Goal: Communication & Community: Answer question/provide support

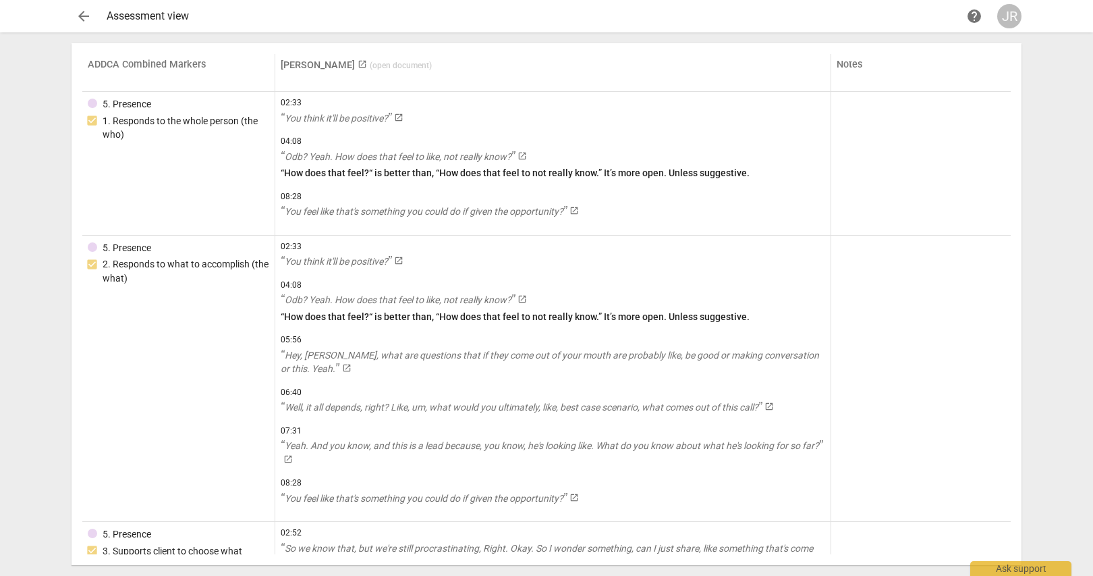
click at [83, 14] on span "arrow_back" at bounding box center [84, 16] width 16 height 16
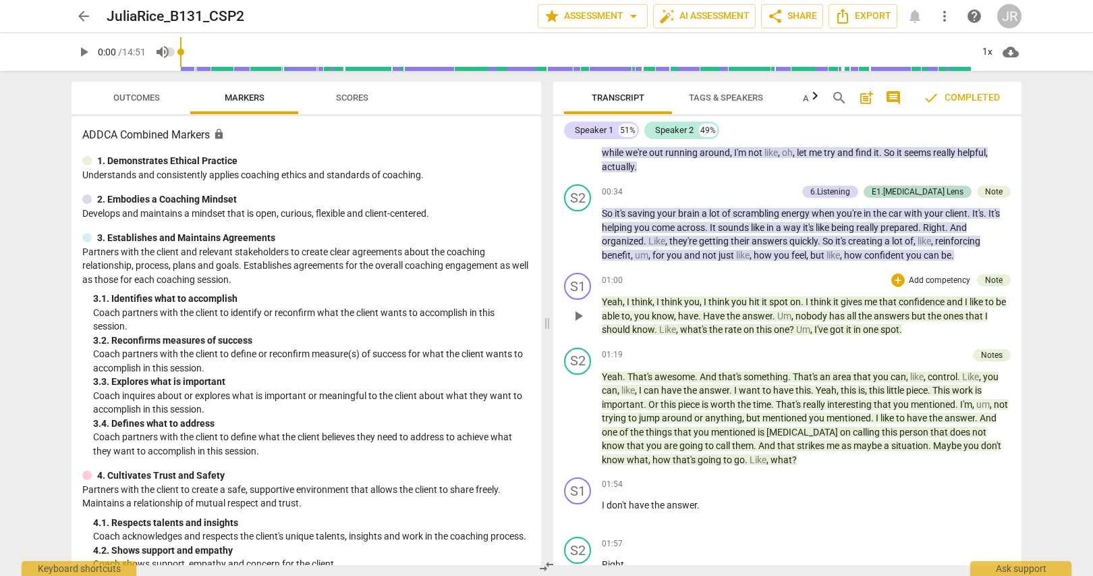
scroll to position [721, 0]
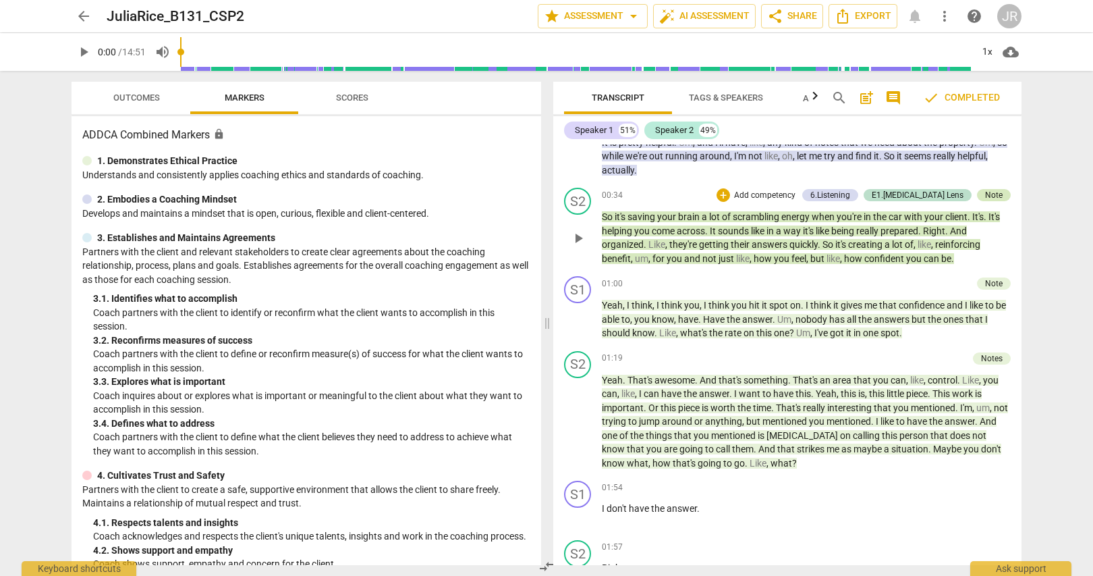
click at [992, 192] on div "Note" at bounding box center [994, 195] width 18 height 12
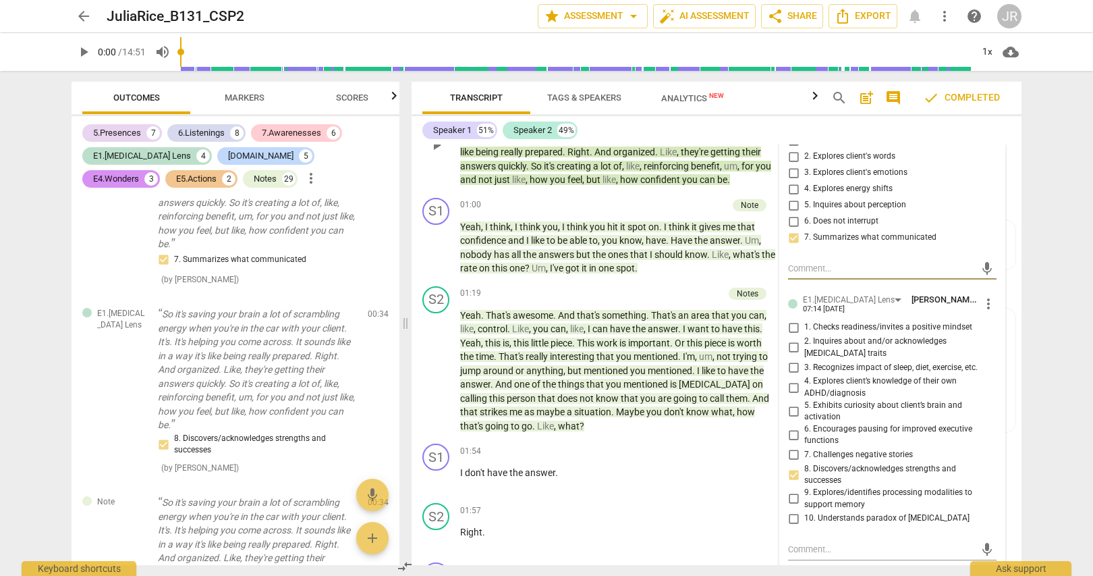
scroll to position [690, 0]
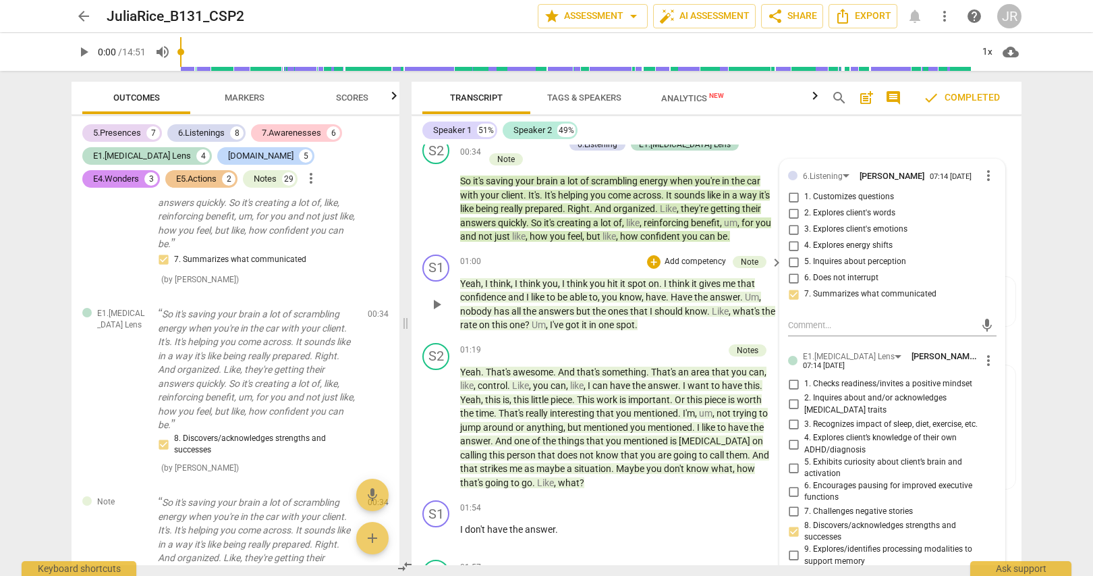
click at [723, 316] on p "Yeah , I think , I think you , I think you hit it spot on . I think it gives me…" at bounding box center [618, 304] width 316 height 55
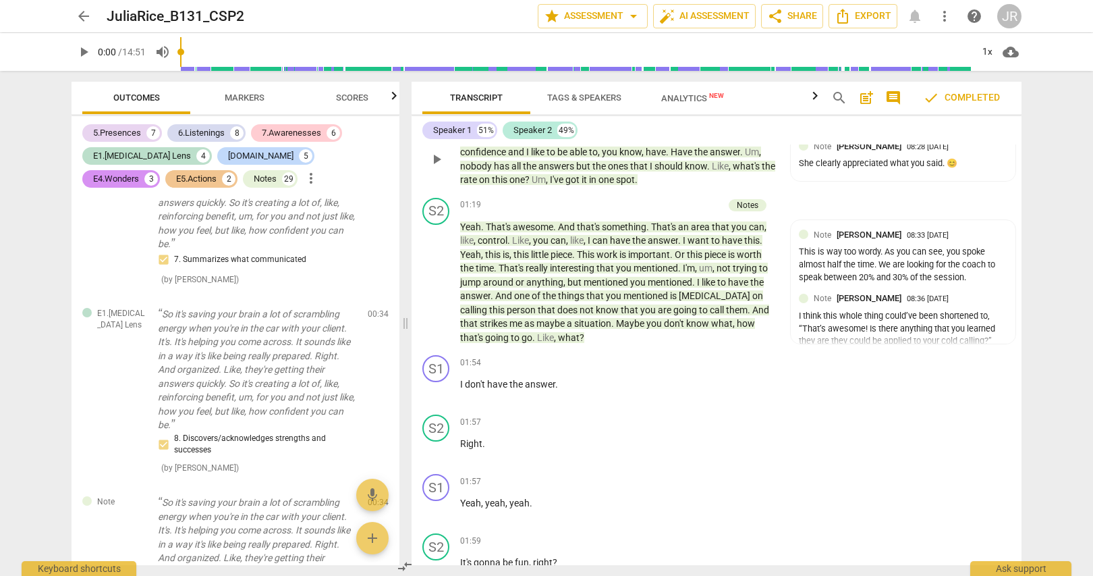
scroll to position [836, 0]
click at [715, 286] on span "like" at bounding box center [710, 280] width 16 height 11
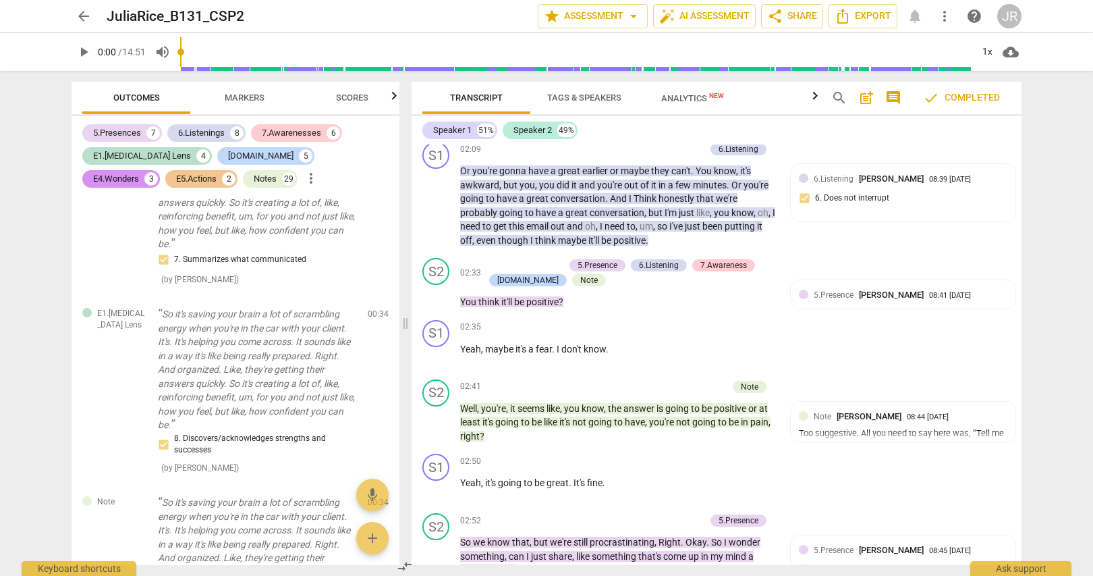
scroll to position [1407, 0]
click at [580, 286] on div "Note" at bounding box center [589, 279] width 18 height 12
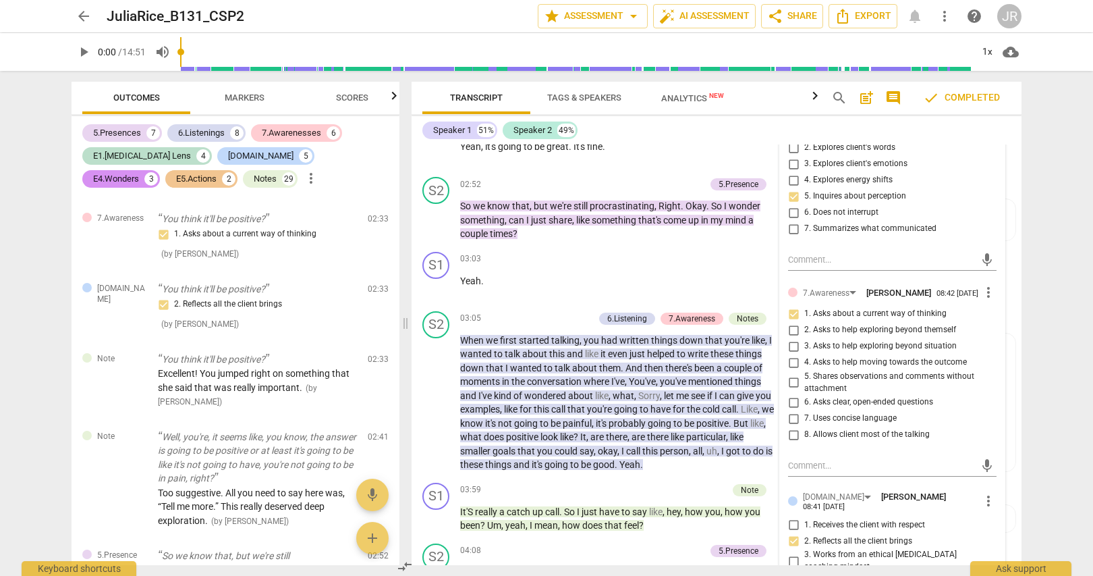
scroll to position [1743, 0]
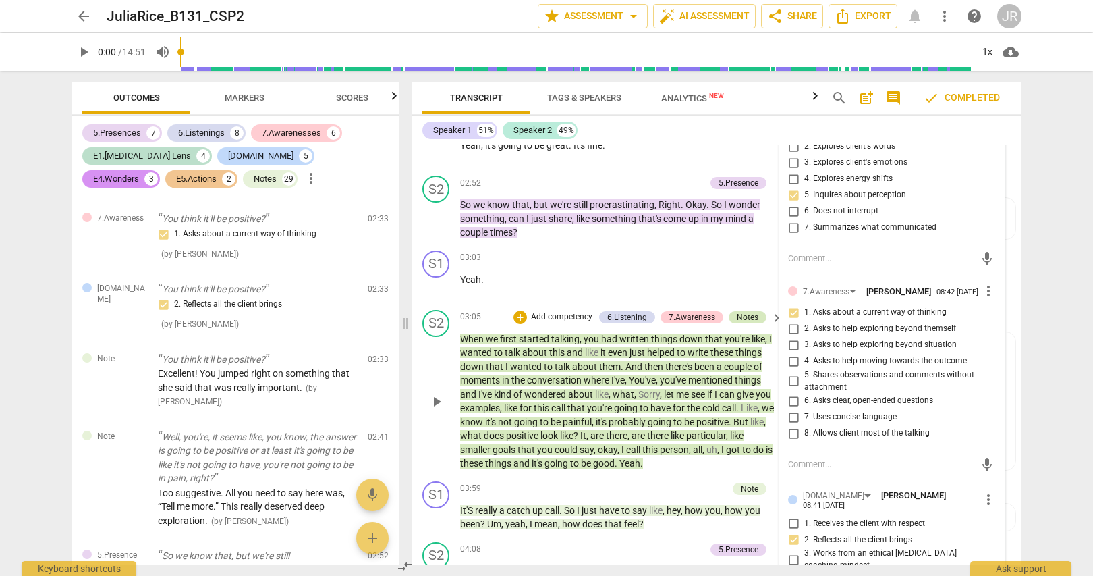
click at [749, 323] on div "Notes" at bounding box center [748, 317] width 22 height 12
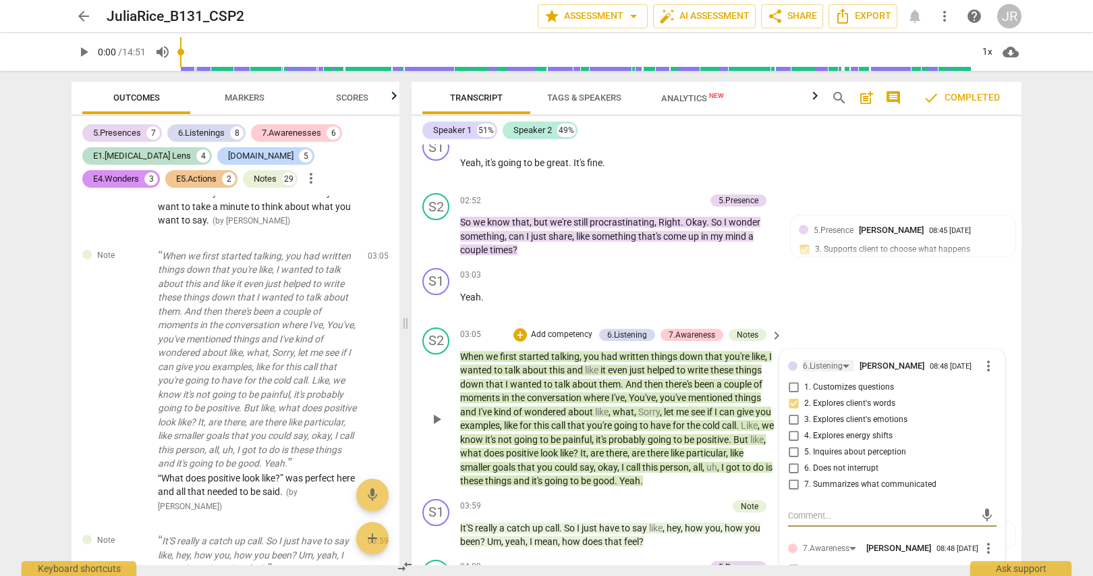
scroll to position [1848, 0]
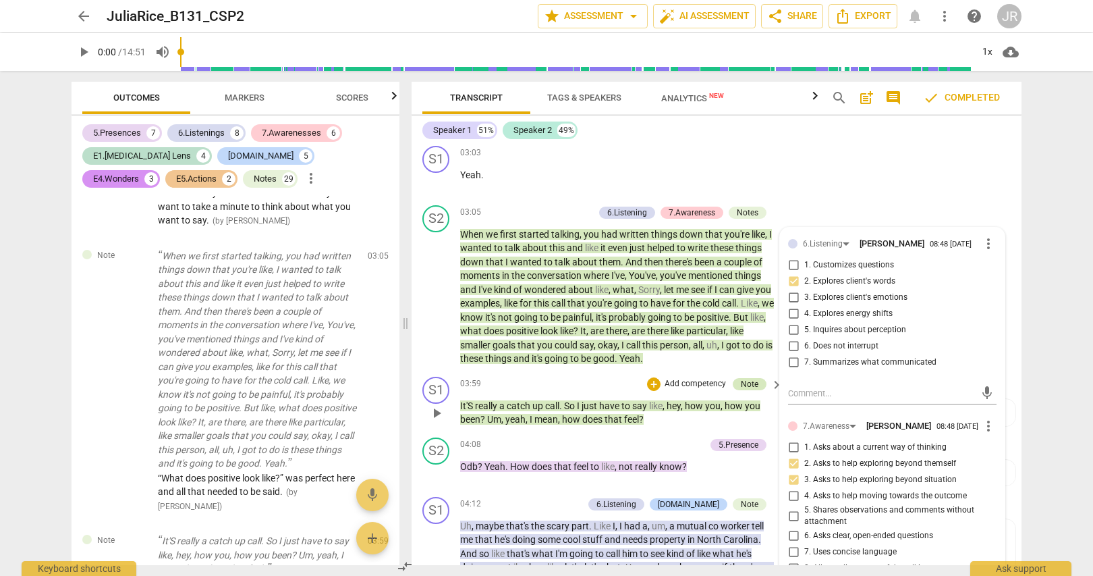
click at [749, 390] on div "Note" at bounding box center [750, 384] width 18 height 12
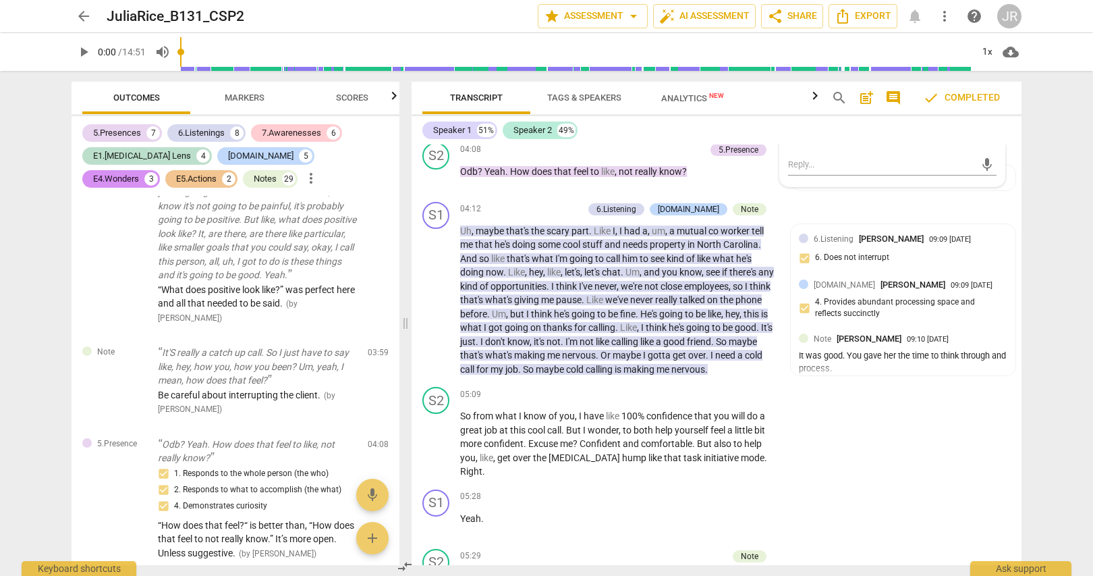
scroll to position [2148, 0]
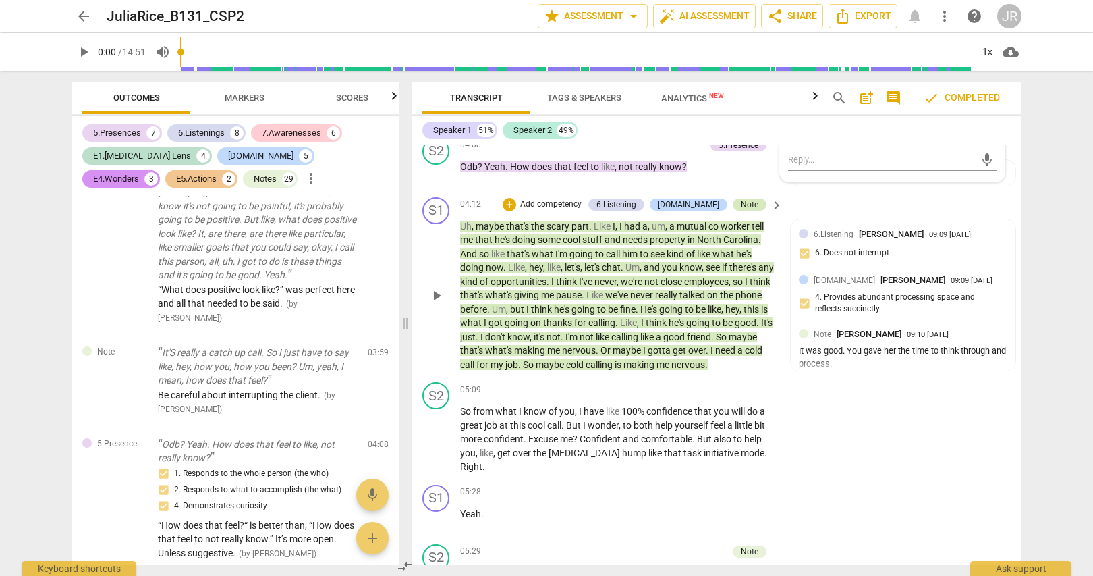
click at [747, 211] on div "Note" at bounding box center [750, 204] width 18 height 12
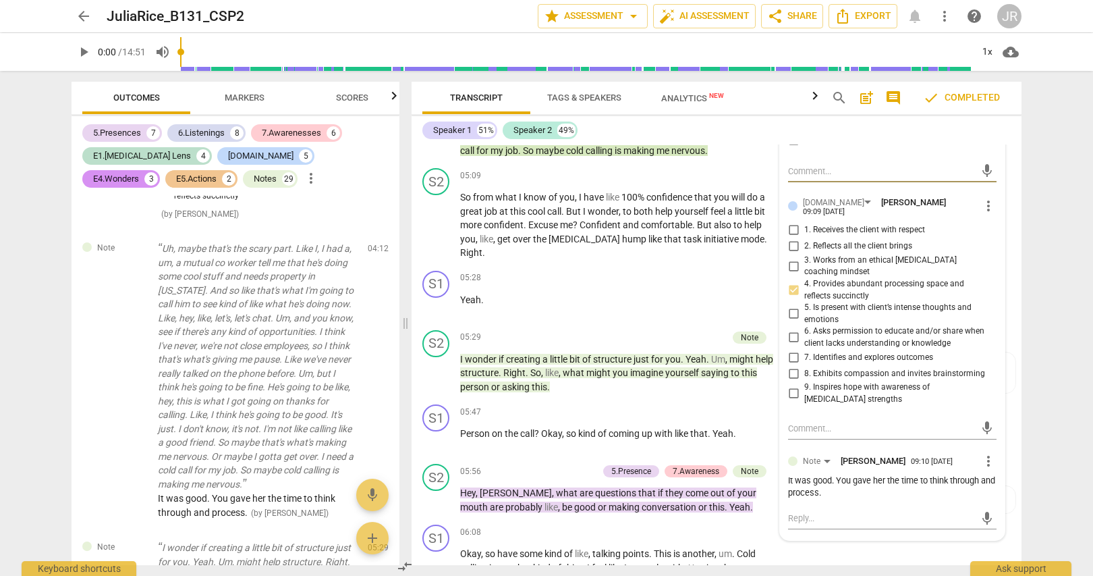
scroll to position [2391, 0]
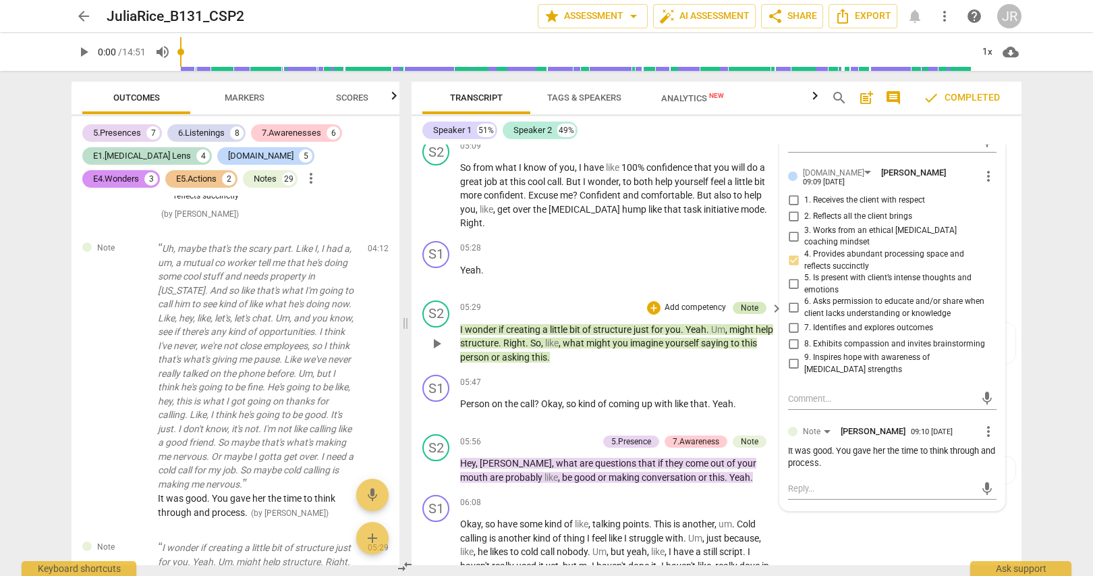
click at [749, 314] on div "Note" at bounding box center [750, 308] width 18 height 12
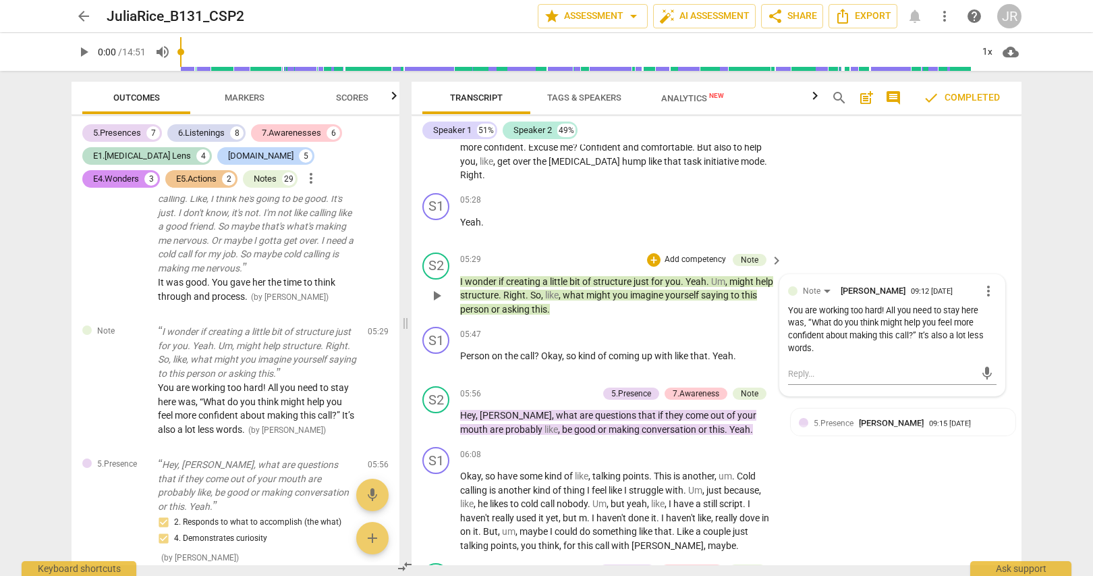
scroll to position [2446, 0]
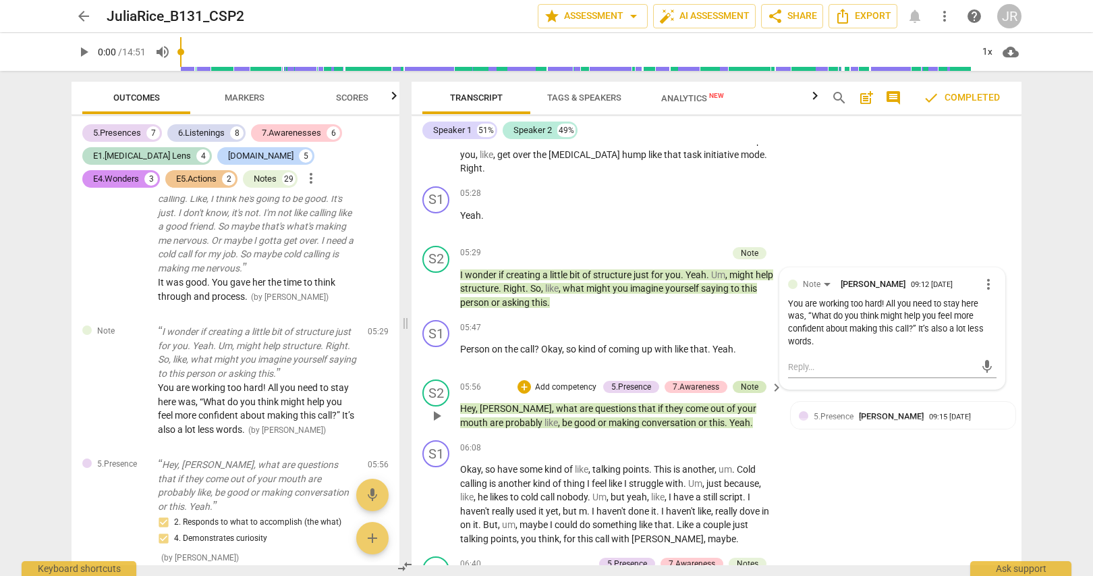
click at [746, 393] on div "Note" at bounding box center [750, 387] width 18 height 12
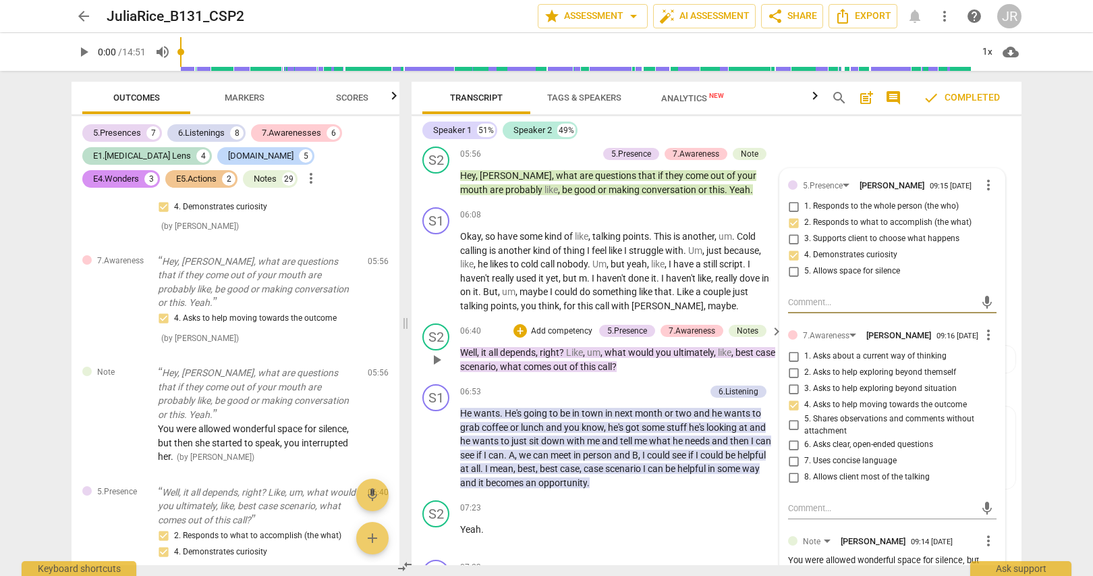
scroll to position [2701, 0]
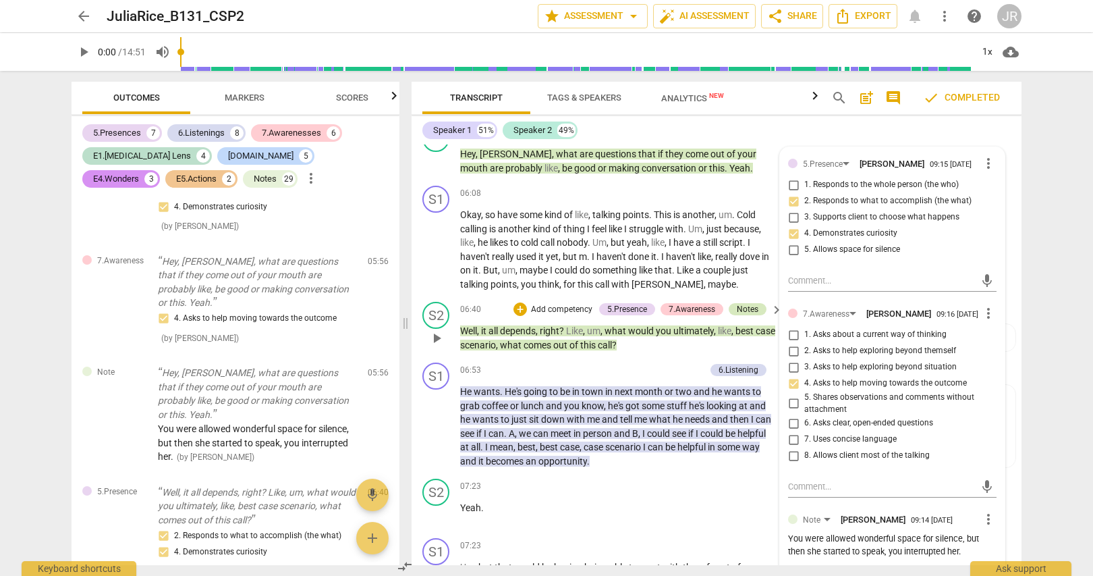
click at [750, 315] on div "Notes" at bounding box center [748, 309] width 22 height 12
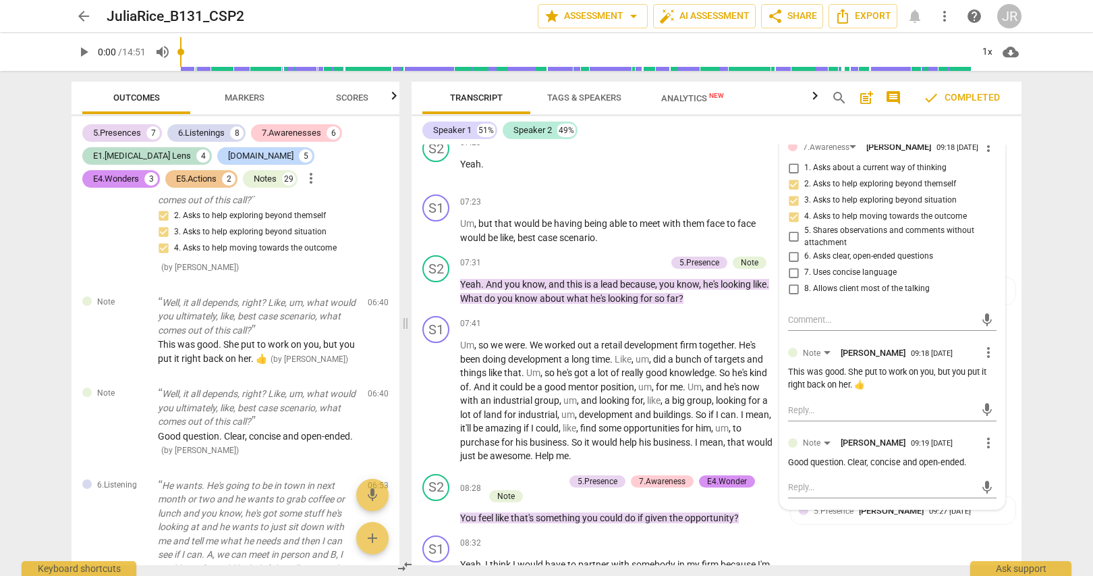
scroll to position [3081, 0]
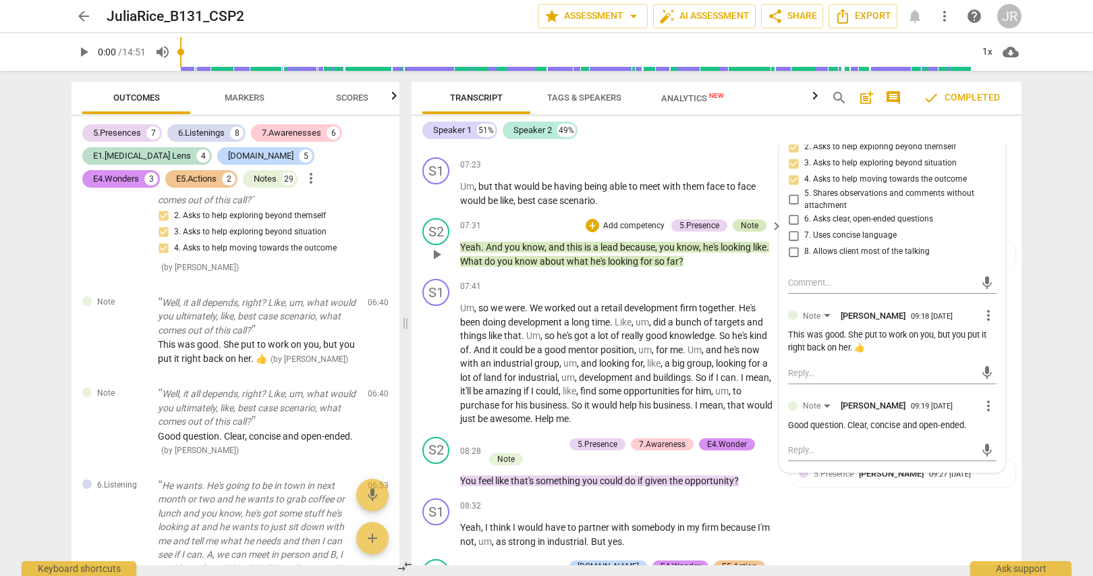
click at [755, 232] on div "Note" at bounding box center [750, 225] width 18 height 12
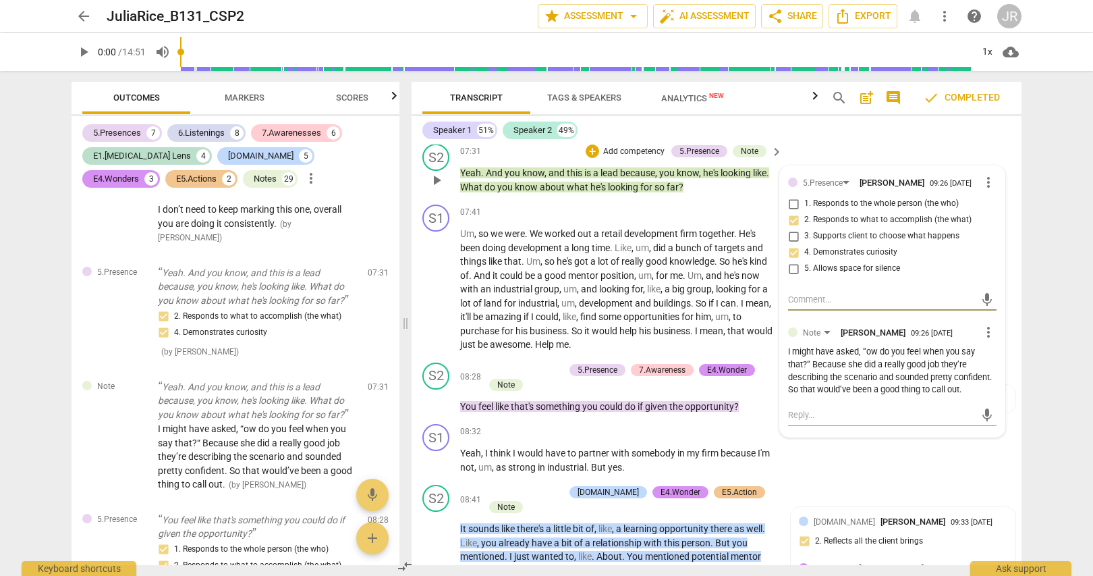
scroll to position [3151, 0]
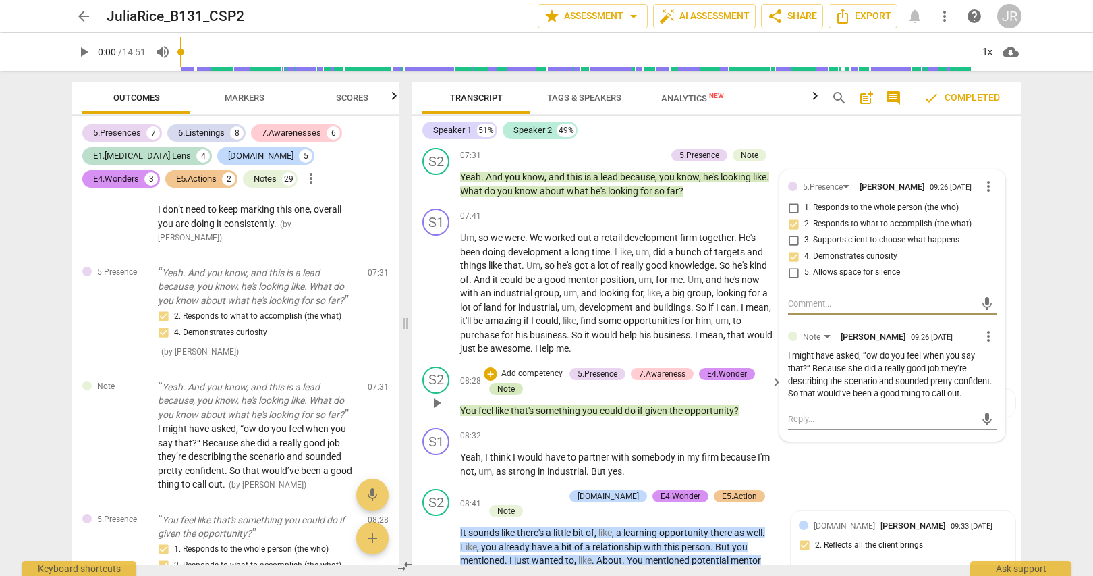
click at [506, 395] on div "Note" at bounding box center [506, 389] width 18 height 12
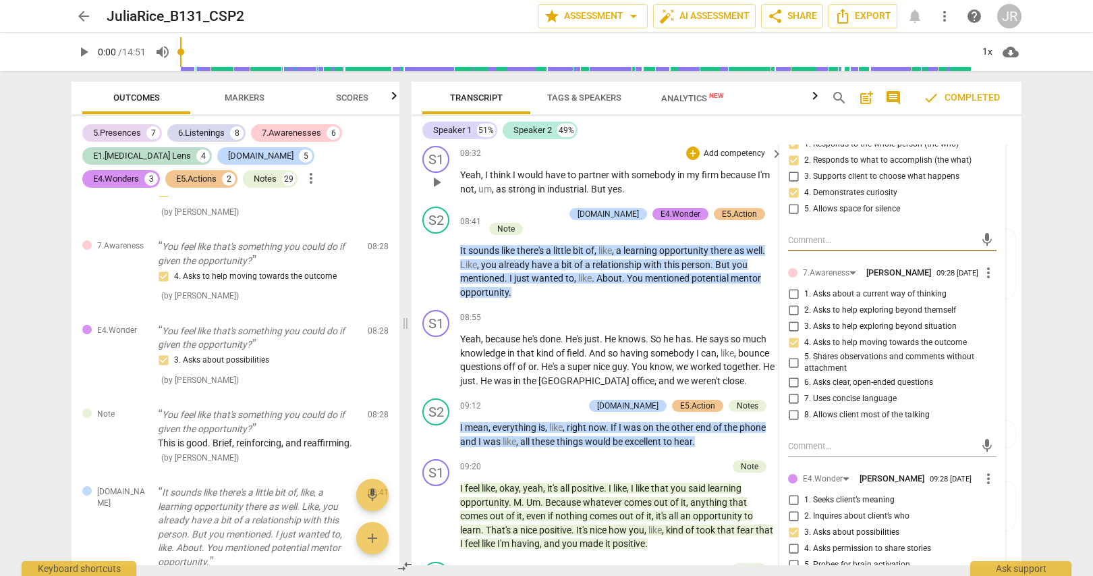
scroll to position [3461, 0]
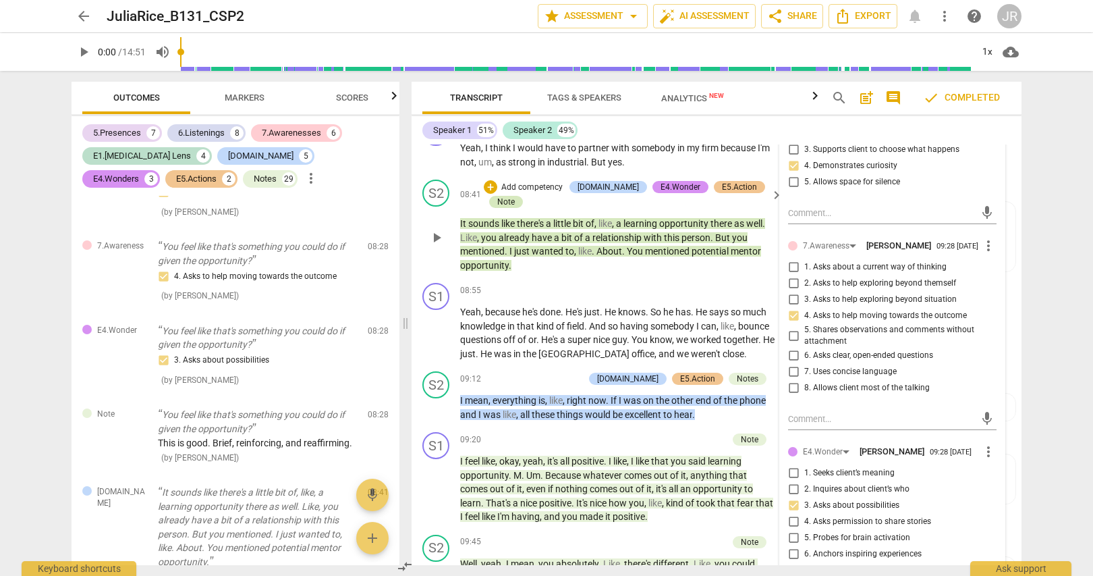
click at [506, 208] on div "Note" at bounding box center [506, 202] width 18 height 12
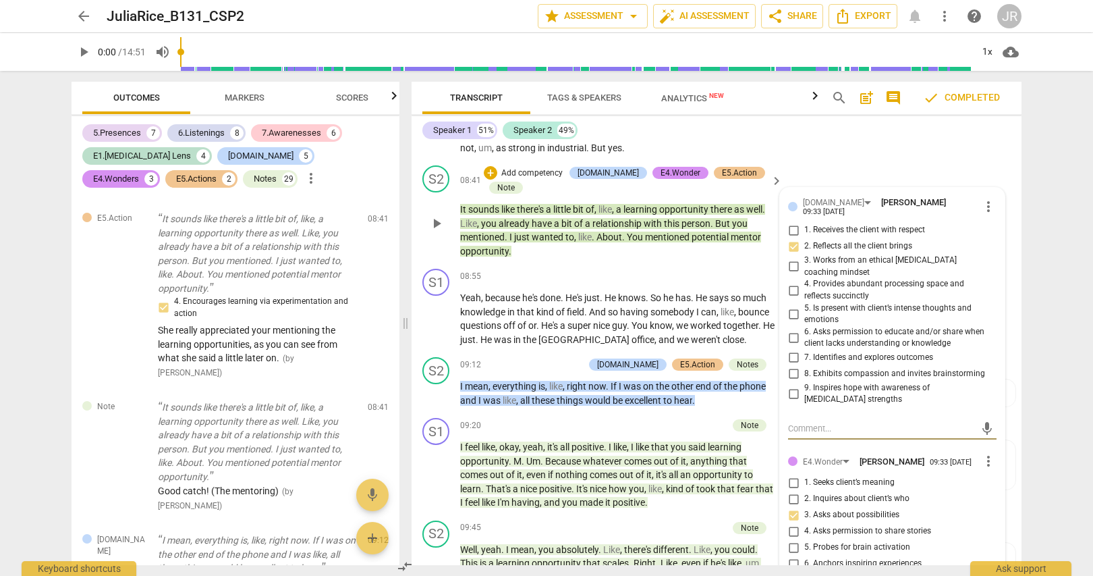
scroll to position [3480, 0]
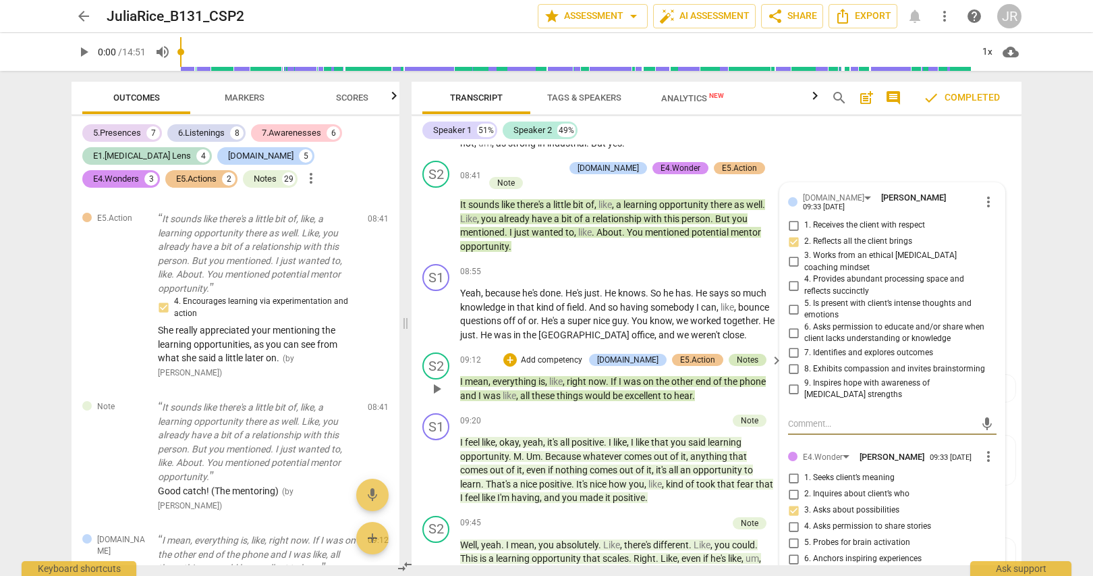
click at [748, 366] on div "Notes" at bounding box center [748, 360] width 22 height 12
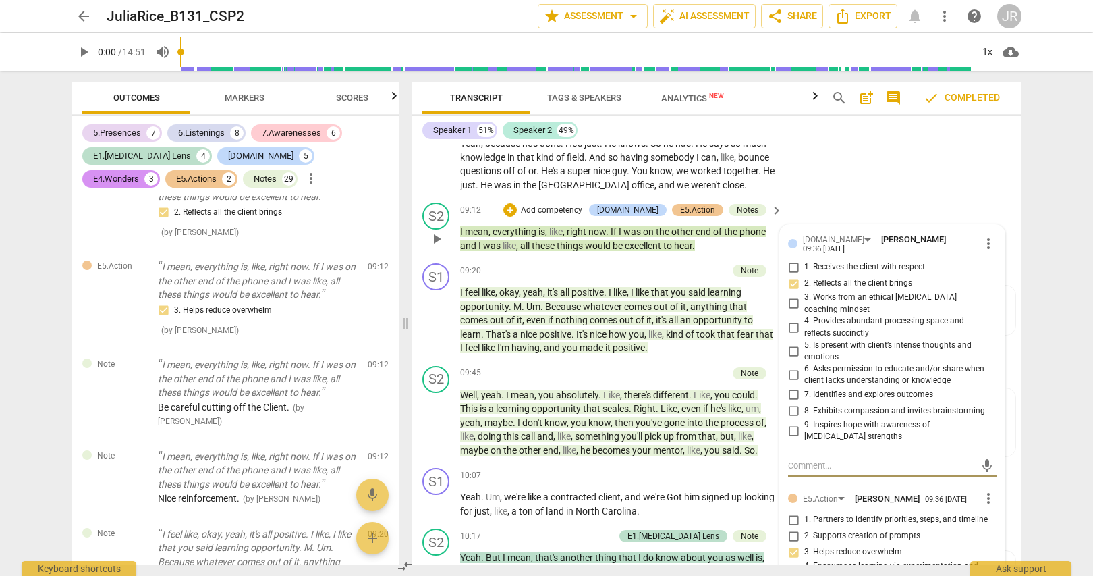
scroll to position [3631, 0]
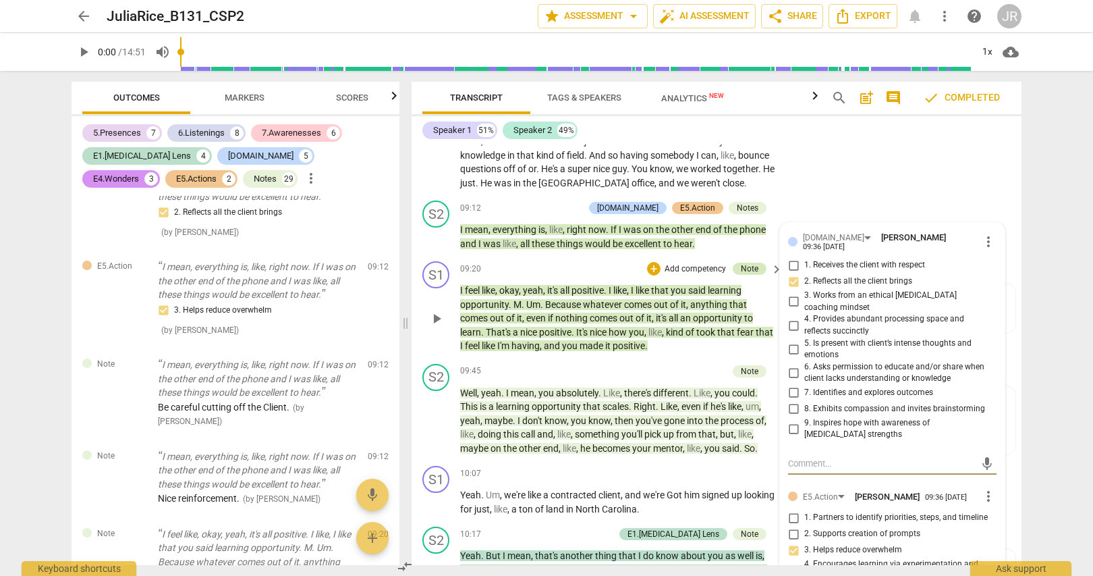
click at [748, 275] on div "Note" at bounding box center [750, 269] width 18 height 12
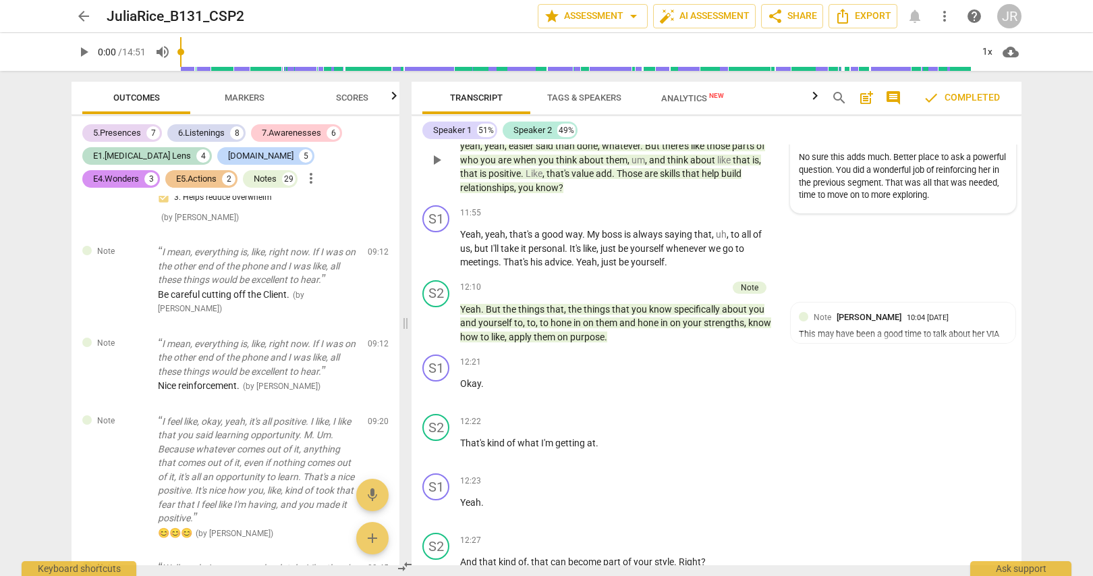
scroll to position [4453, 0]
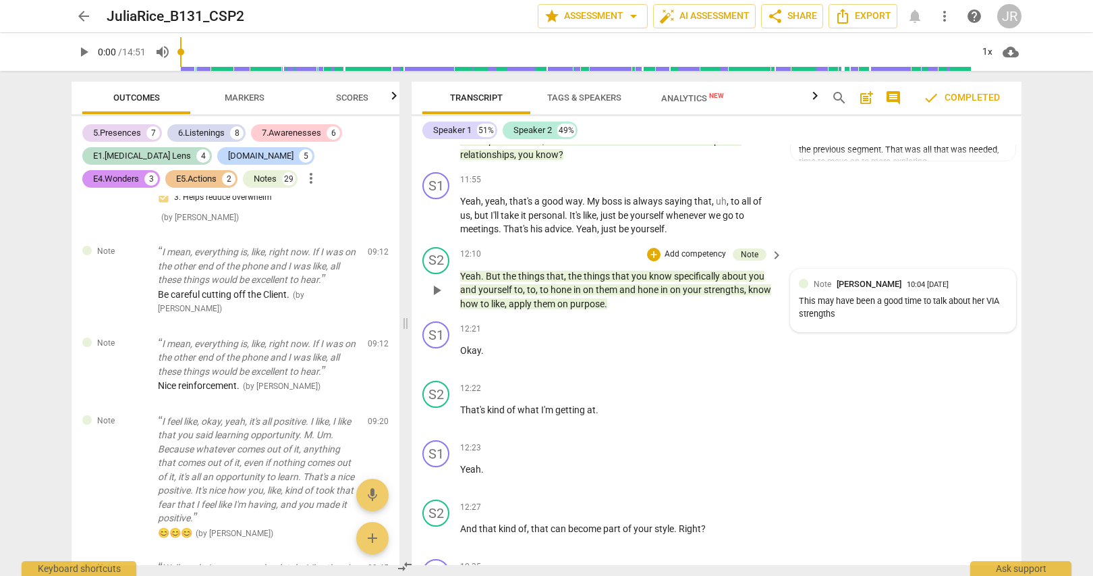
click at [924, 290] on div "10:04 08-13-2025" at bounding box center [928, 285] width 42 height 9
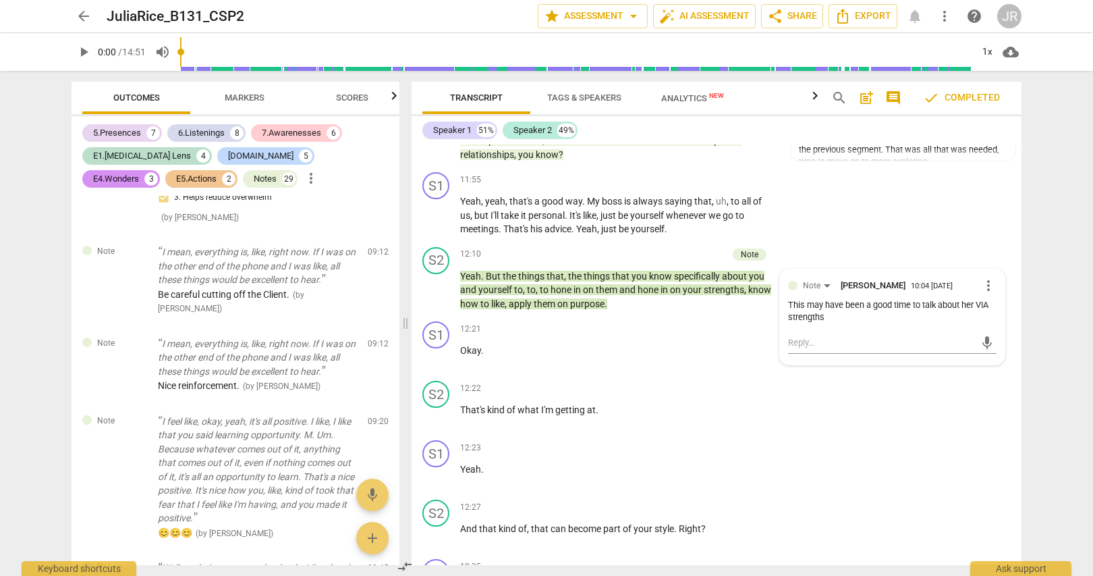
click at [1044, 337] on div "arrow_back JuliaRice_B131_CSP2 edit star Assessment arrow_drop_down auto_fix_hi…" at bounding box center [546, 288] width 1093 height 576
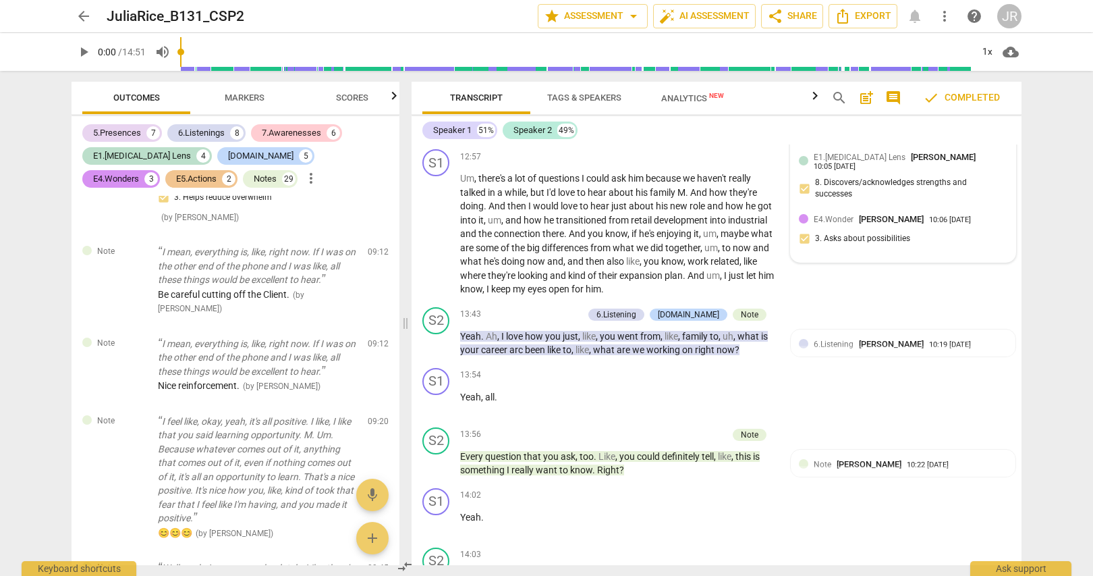
scroll to position [5042, 0]
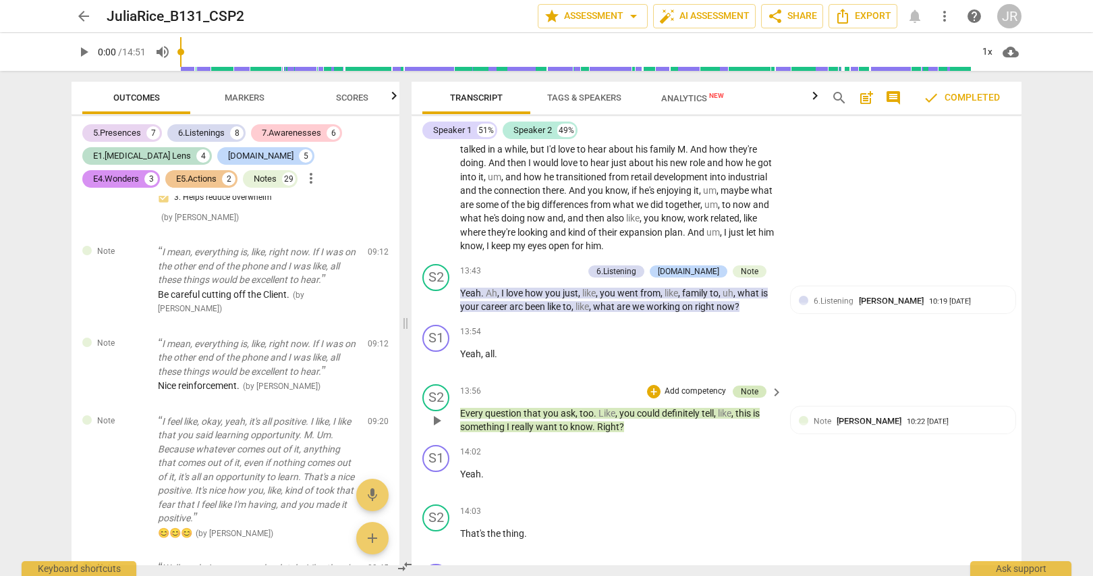
click at [749, 398] on div "Note" at bounding box center [750, 391] width 18 height 12
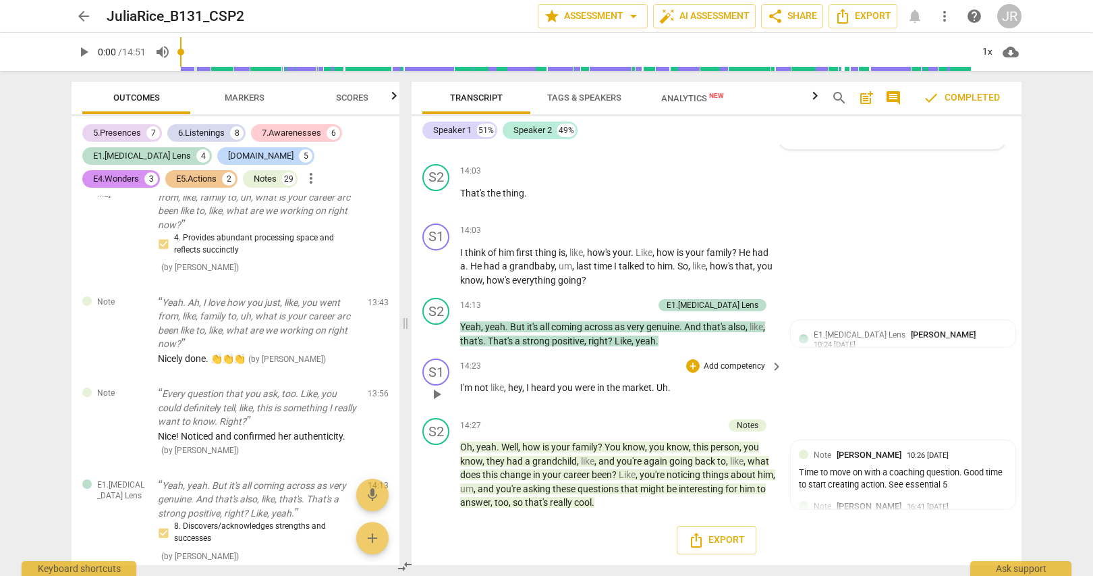
scroll to position [5409, 0]
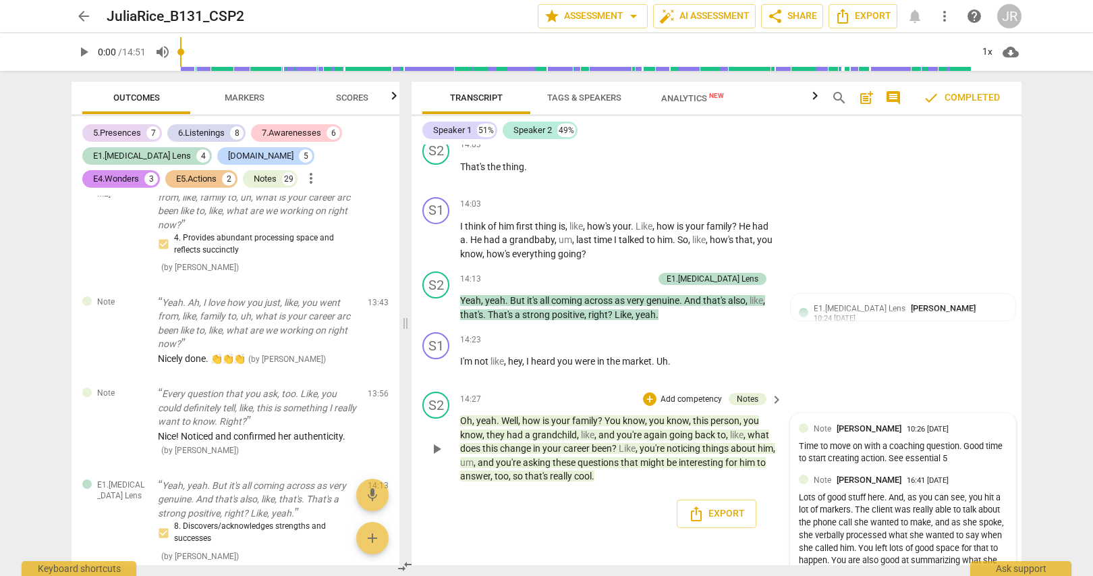
click at [975, 462] on div "Note Linda King 10:26 08-13-2025 Time to move on with a coaching question. Good…" at bounding box center [903, 445] width 209 height 46
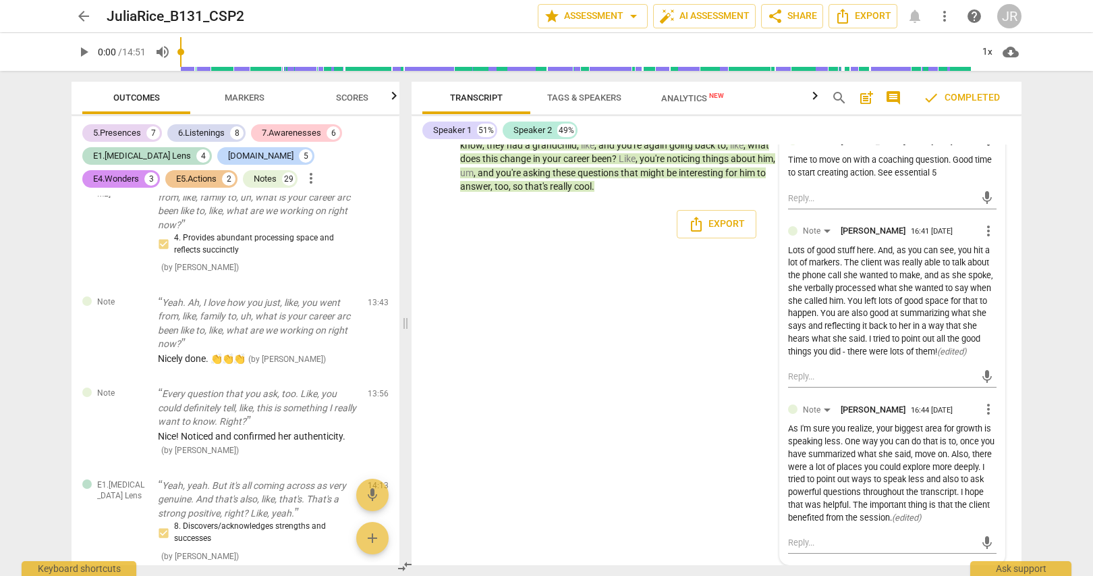
scroll to position [5725, 0]
click at [803, 539] on textarea at bounding box center [881, 542] width 187 height 13
type textarea "T"
type textarea "Th"
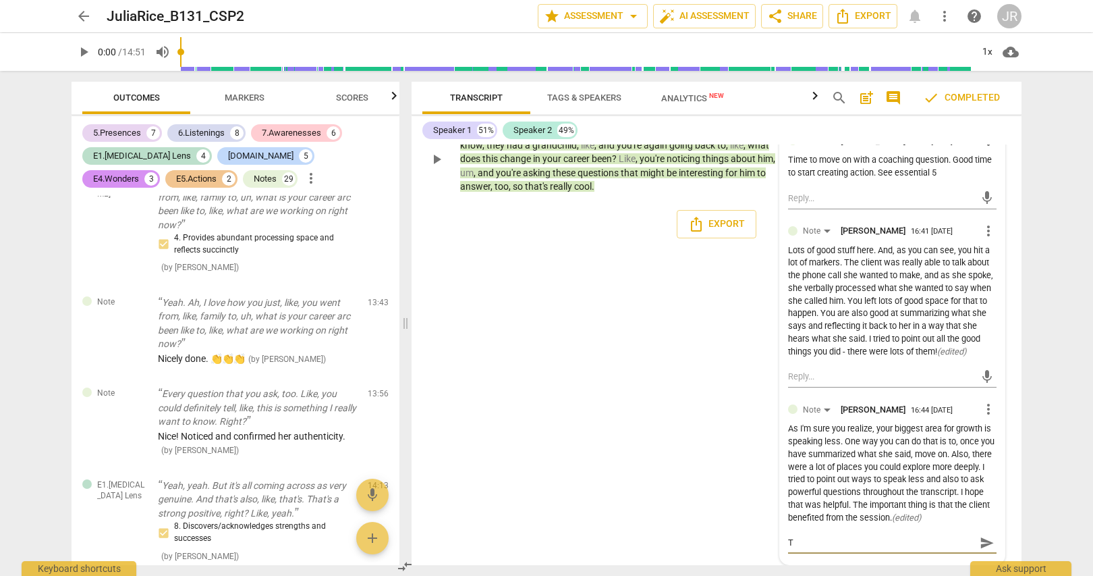
type textarea "Th"
type textarea "Tha"
type textarea "Than"
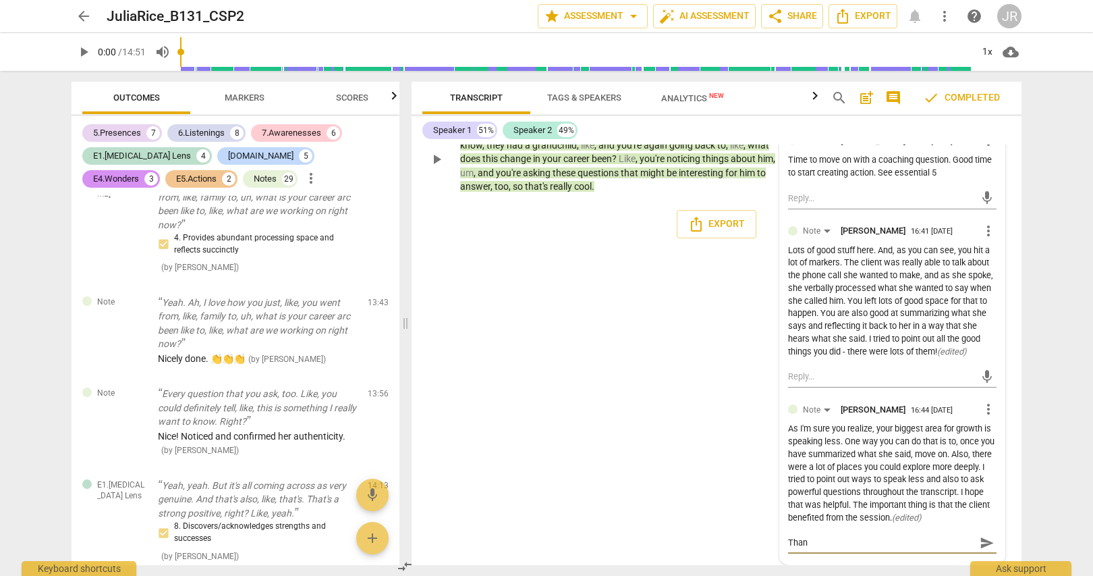
type textarea "Thank"
type textarea "Thank y"
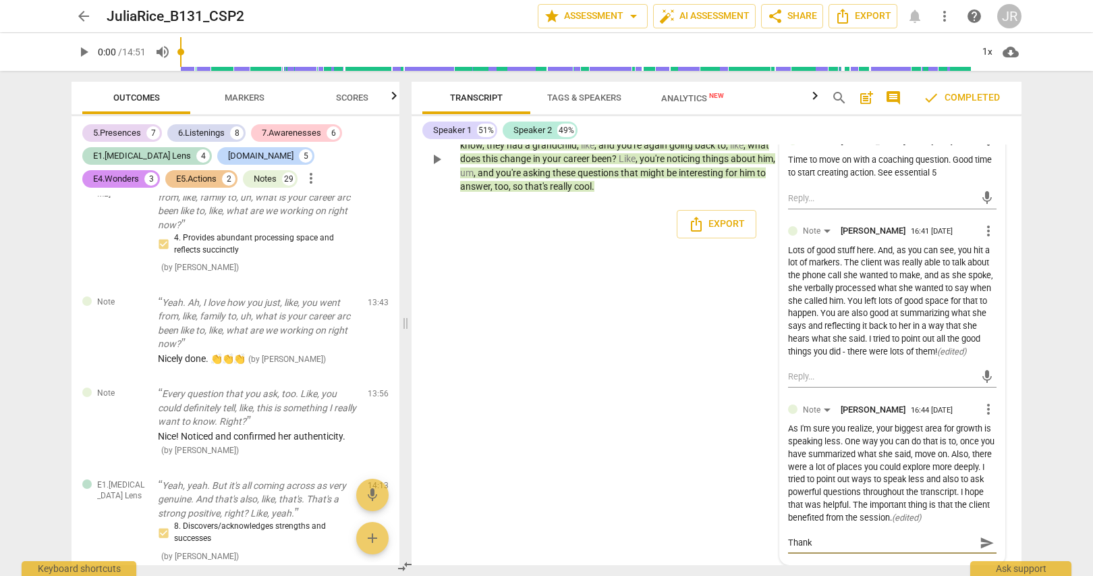
type textarea "Thank y"
type textarea "Thank yo"
type textarea "Thank you"
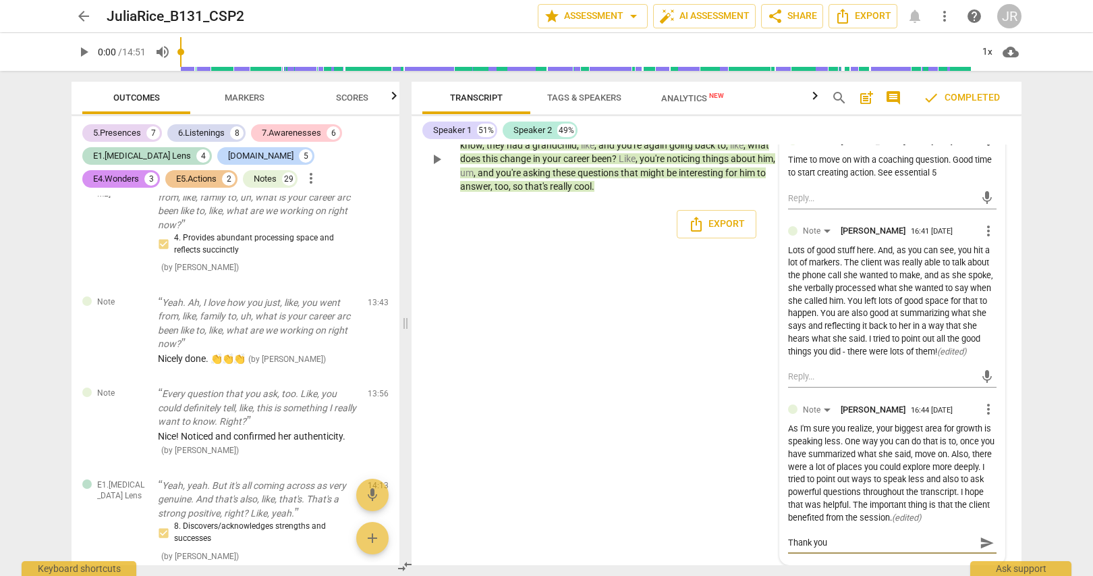
type textarea "Thank you!"
type textarea "Thank you! T"
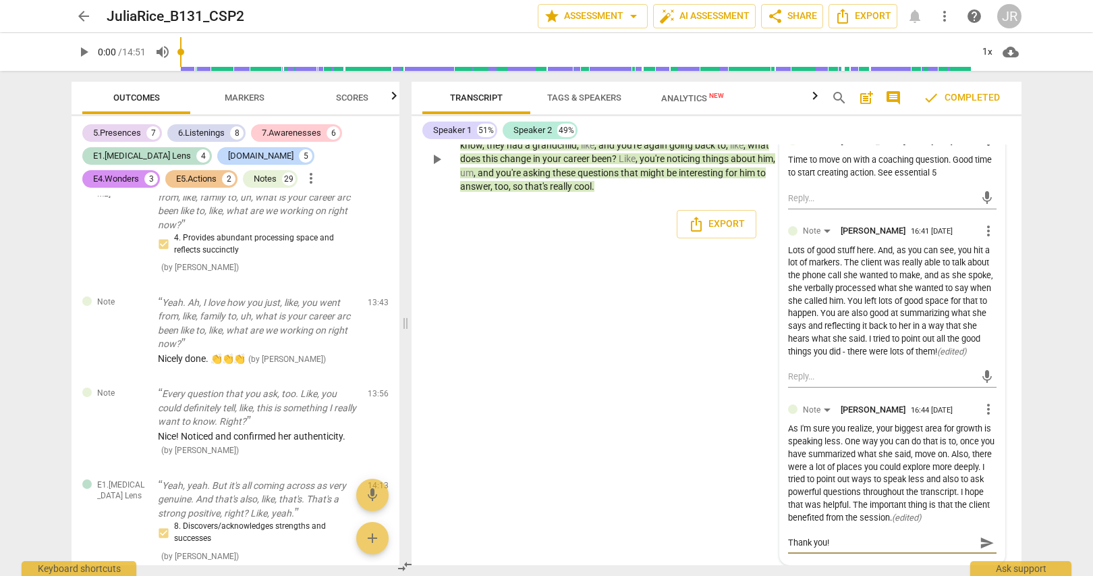
type textarea "Thank you! T"
type textarea "Thank you! Th"
type textarea "Thank you! Thi"
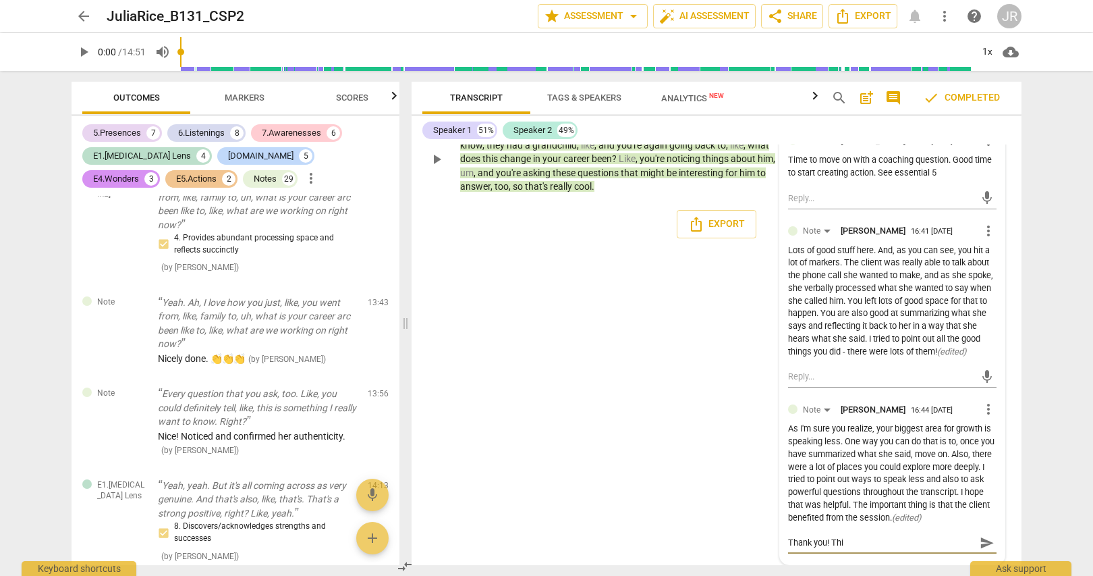
type textarea "Thank you! This"
type textarea "Thank you! This w"
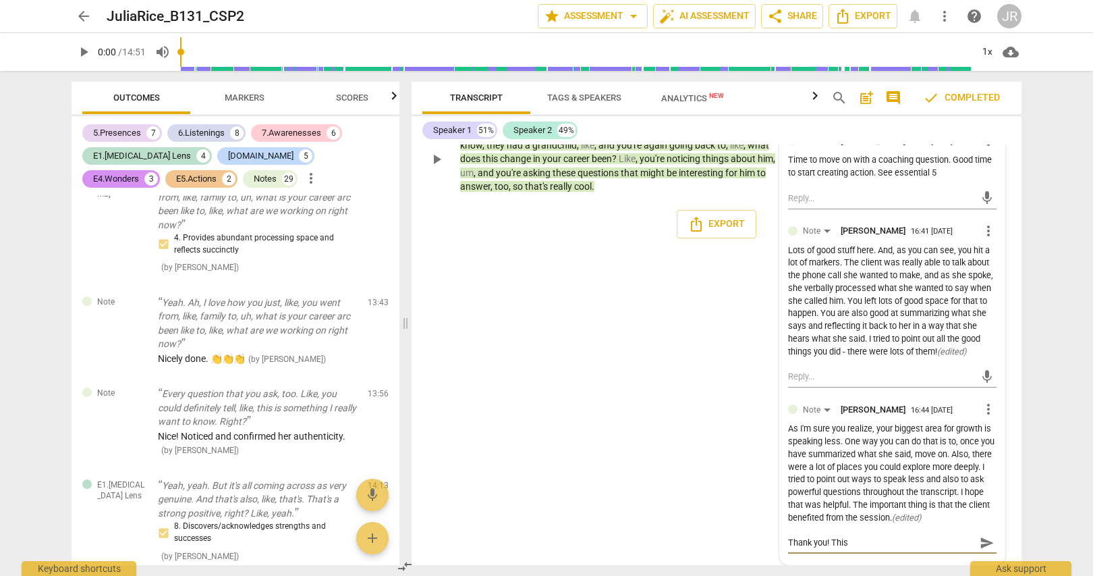
type textarea "Thank you! This w"
type textarea "Thank you! This wa"
type textarea "Thank you! This was"
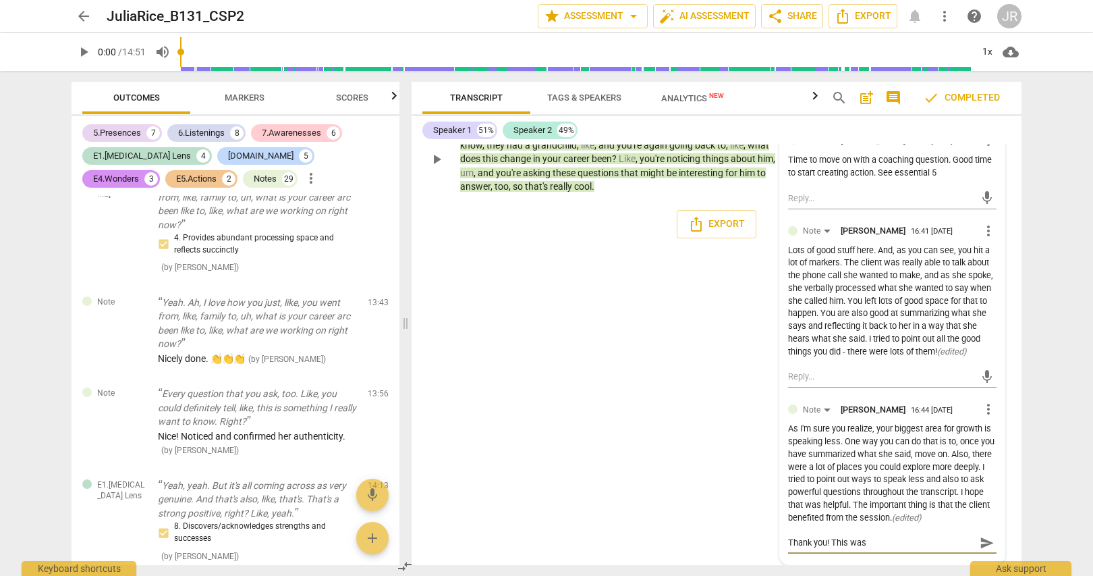
type textarea "Thank you! This was"
type textarea "Thank you! This was m"
type textarea "Thank you! This was my"
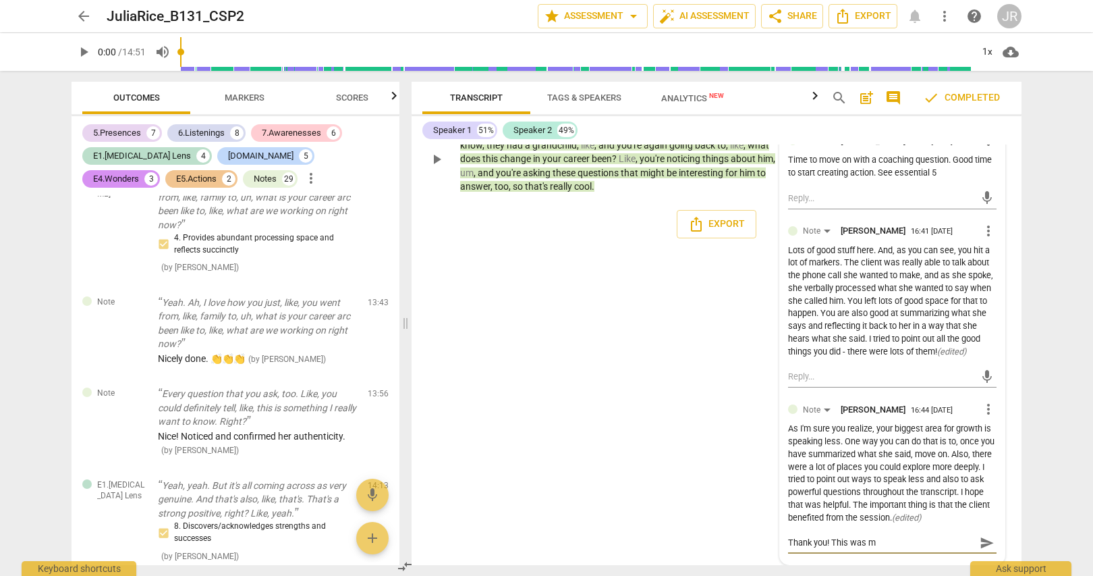
type textarea "Thank you! This was my"
type textarea "Thank you! This was my f"
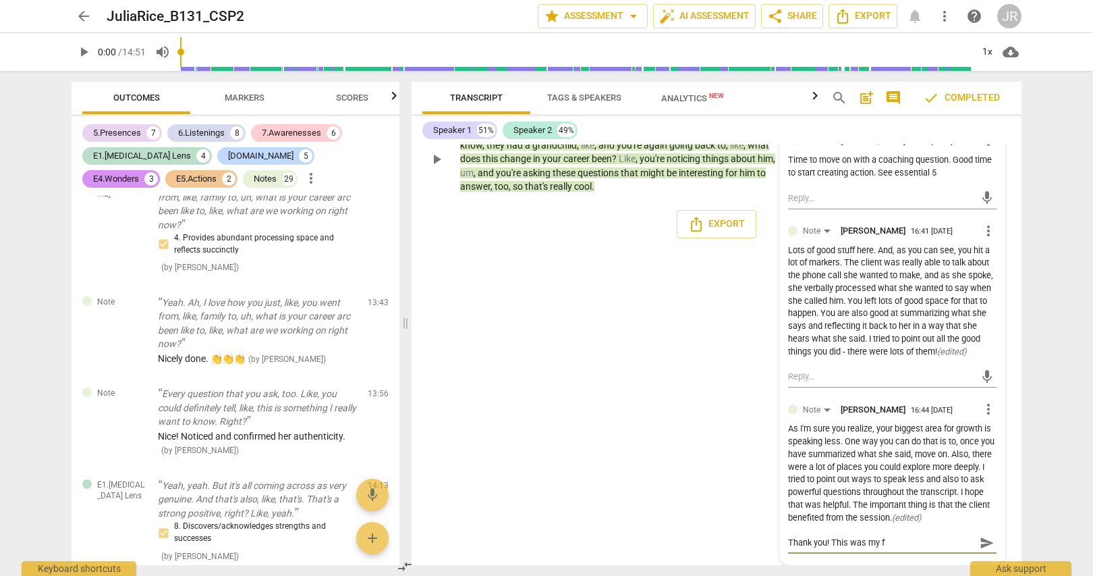
type textarea "Thank you! This was my fi"
type textarea "Thank you! This was my fir"
type textarea "Thank you! This was my firs"
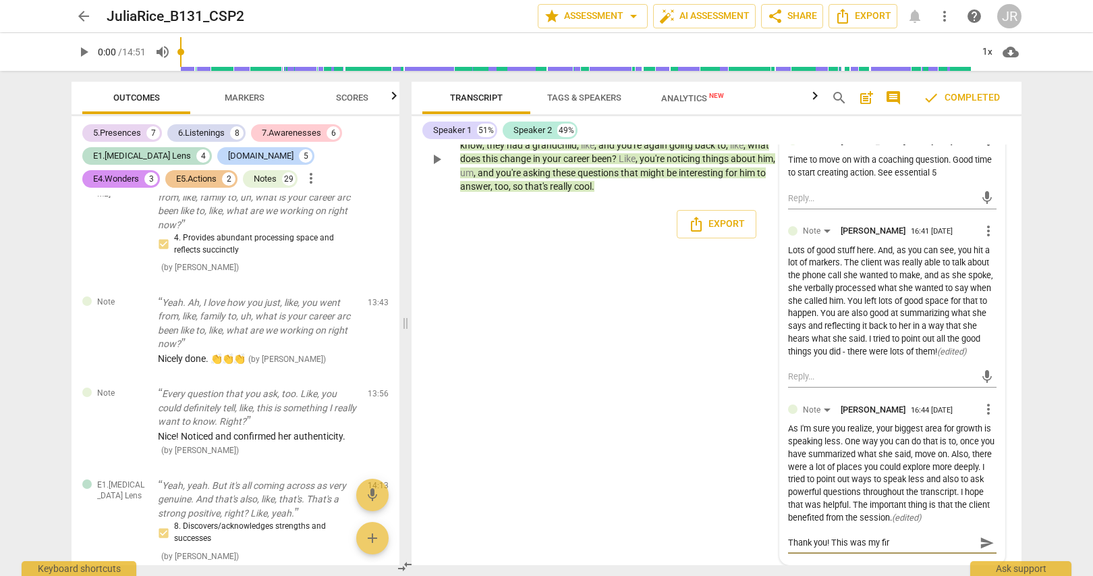
type textarea "Thank you! This was my firs"
type textarea "Thank you! This was my first"
type textarea "Thank you! This was my first t"
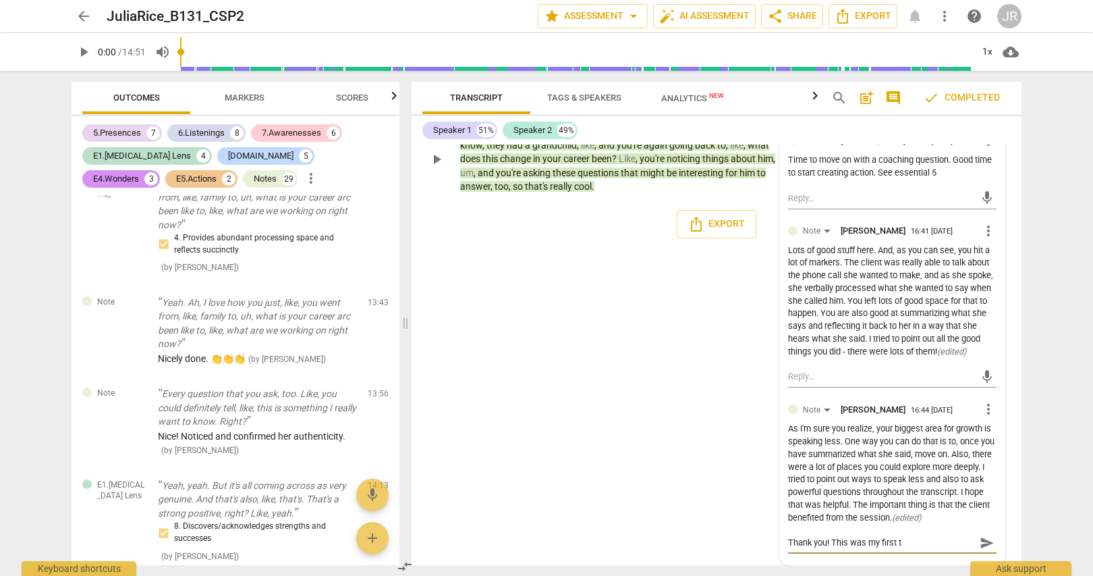
type textarea "Thank you! This was my first ti"
type textarea "Thank you! This was my first tim"
type textarea "Thank you! This was my first time"
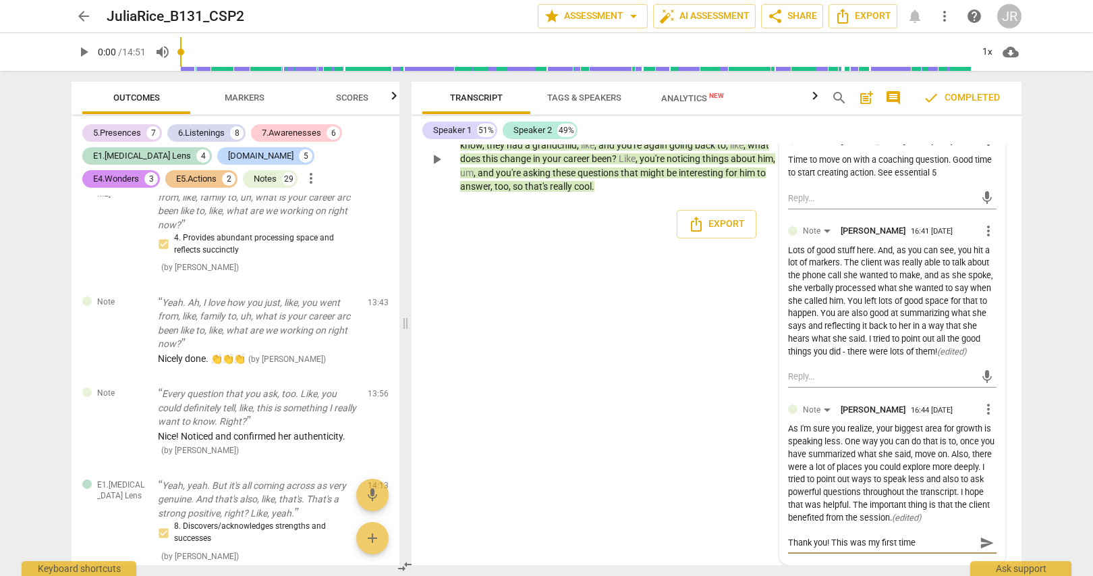
type textarea "Thank you! This was my first time"
type textarea "Thank you! This was my first time c"
type textarea "Thank you! This was my first time co"
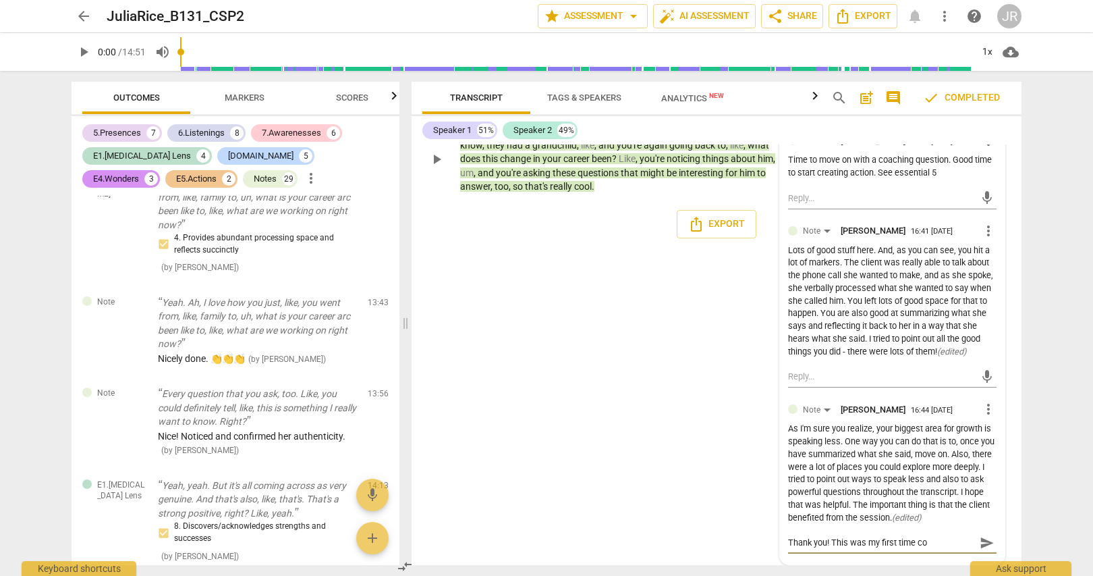
type textarea "Thank you! This was my first time coa"
type textarea "Thank you! This was my first time coac"
type textarea "Thank you! This was my first time coach"
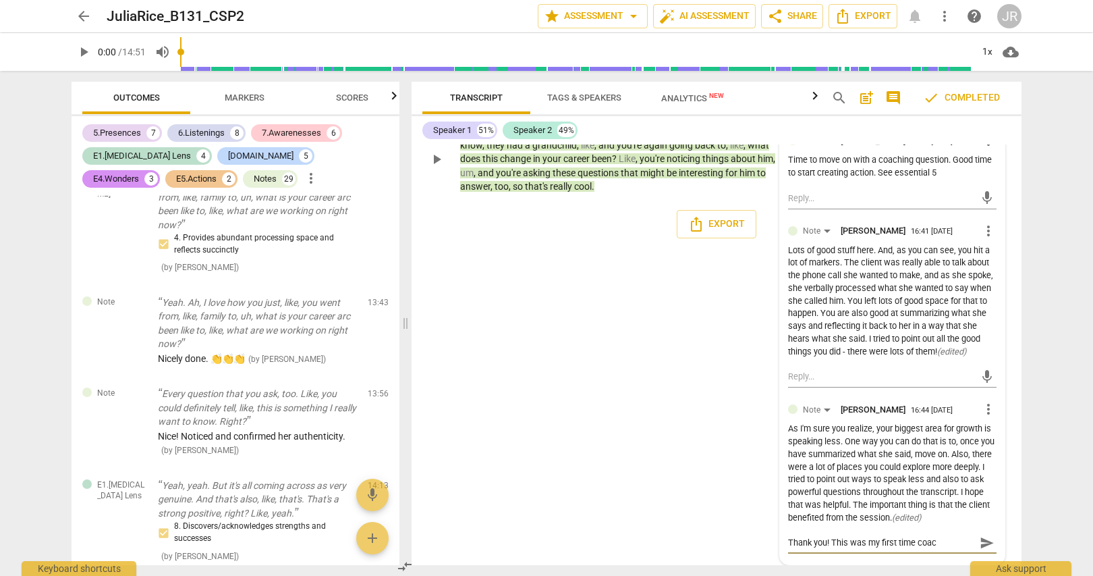
type textarea "Thank you! This was my first time coach"
type textarea "Thank you! This was my first time coachi"
type textarea "Thank you! This was my first time coachin"
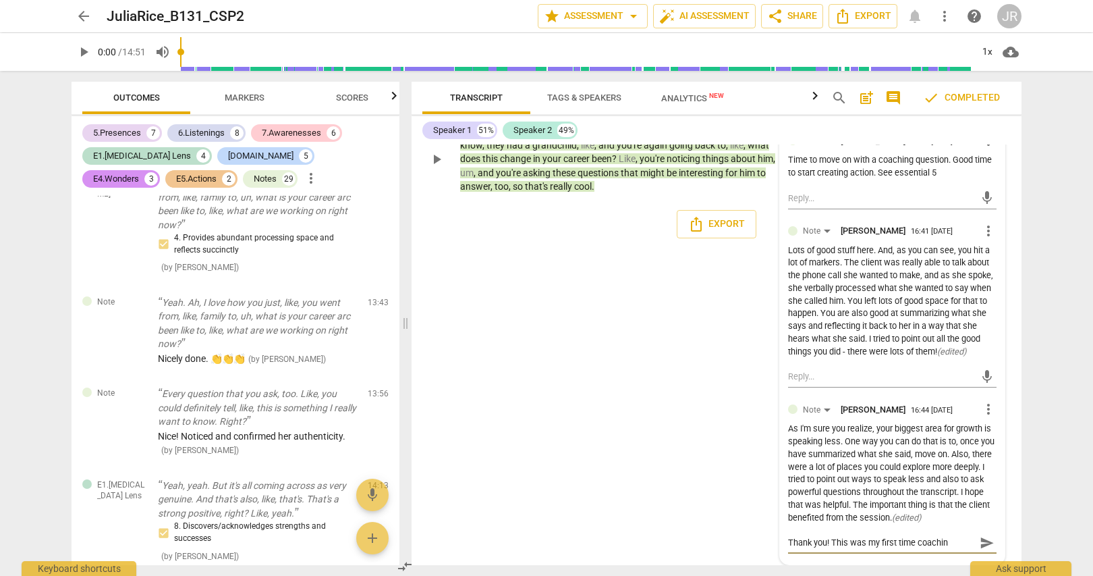
type textarea "Thank you! This was my first time coaching"
type textarea "Thank you! This was my first time coaching m"
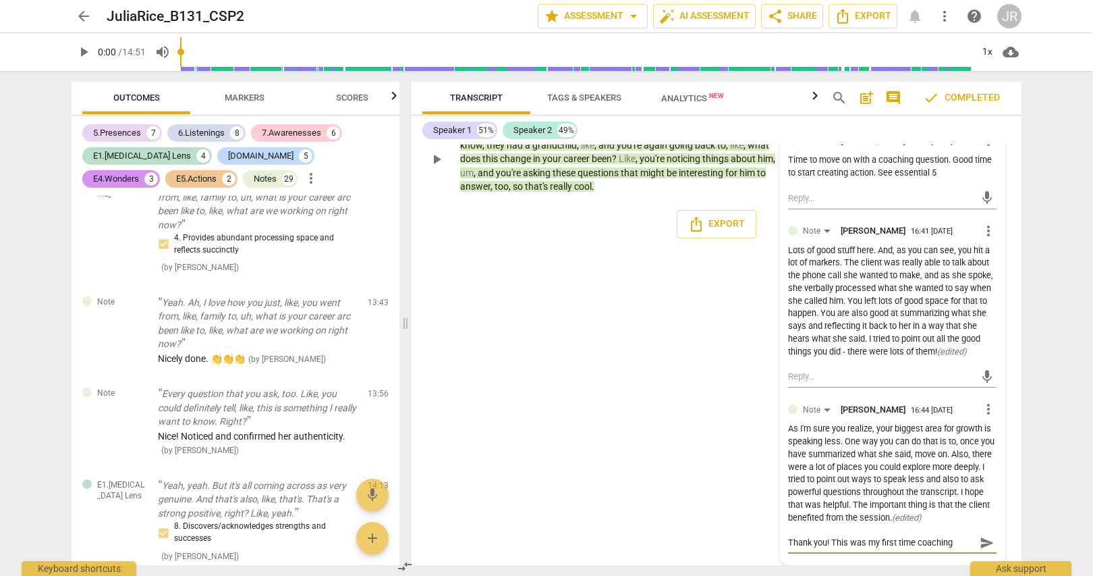
type textarea "Thank you! This was my first time coaching m"
type textarea "Thank you! This was my first time coaching my"
type textarea "Thank you! This was my first time coaching my f"
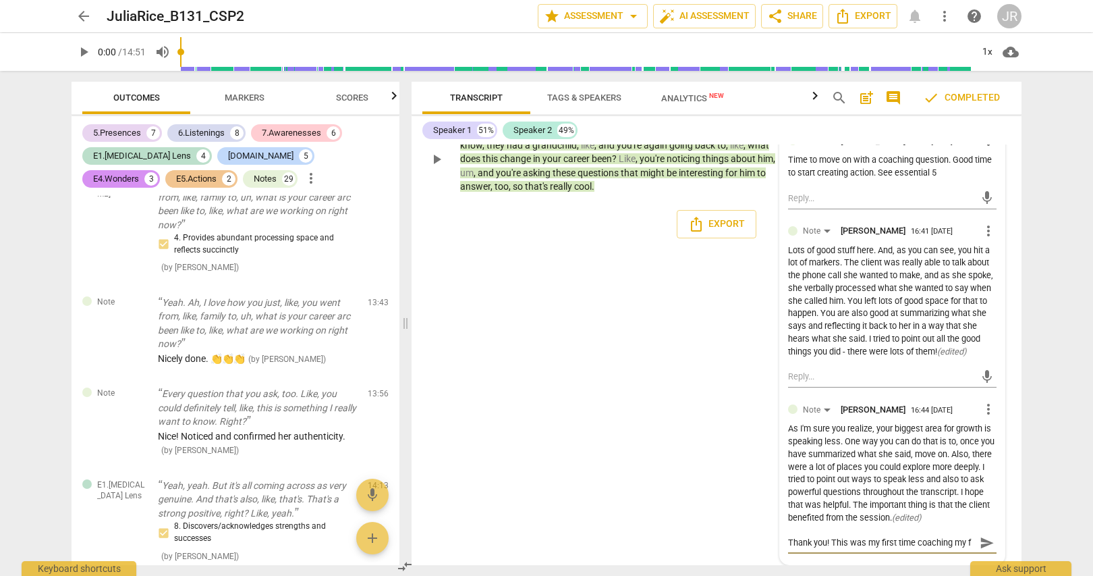
type textarea "Thank you! This was my first time coaching my fr"
type textarea "Thank you! This was my first time coaching my fri"
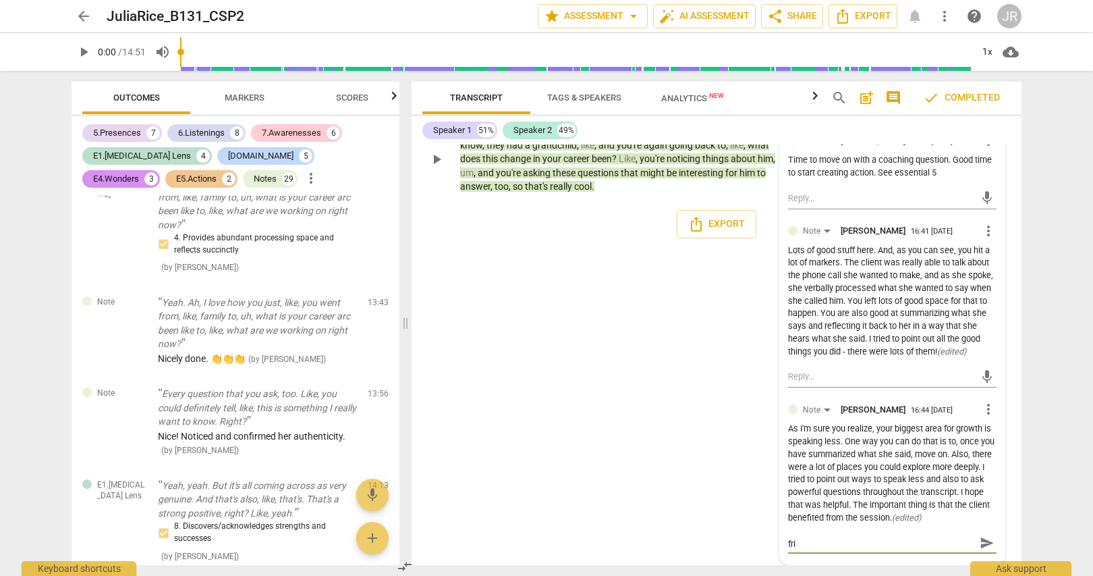
type textarea "Thank you! This was my first time coaching my frie"
type textarea "Thank you! This was my first time coaching my frien"
type textarea "Thank you! This was my first time coaching my friend"
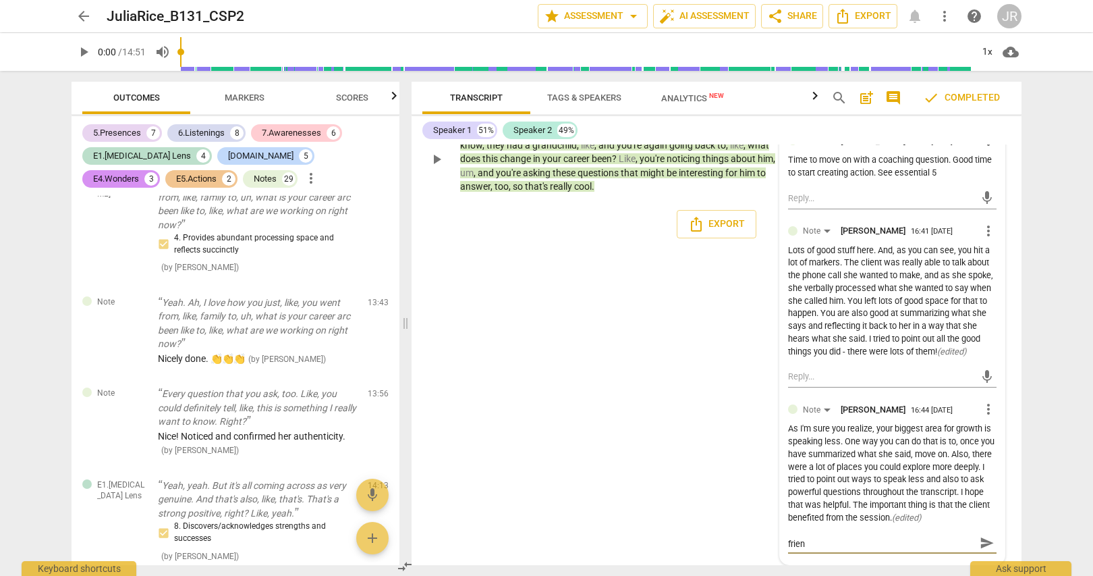
type textarea "Thank you! This was my first time coaching my friend"
type textarea "Thank you! This was my first time coaching my friend a"
type textarea "Thank you! This was my first time coaching my friend an"
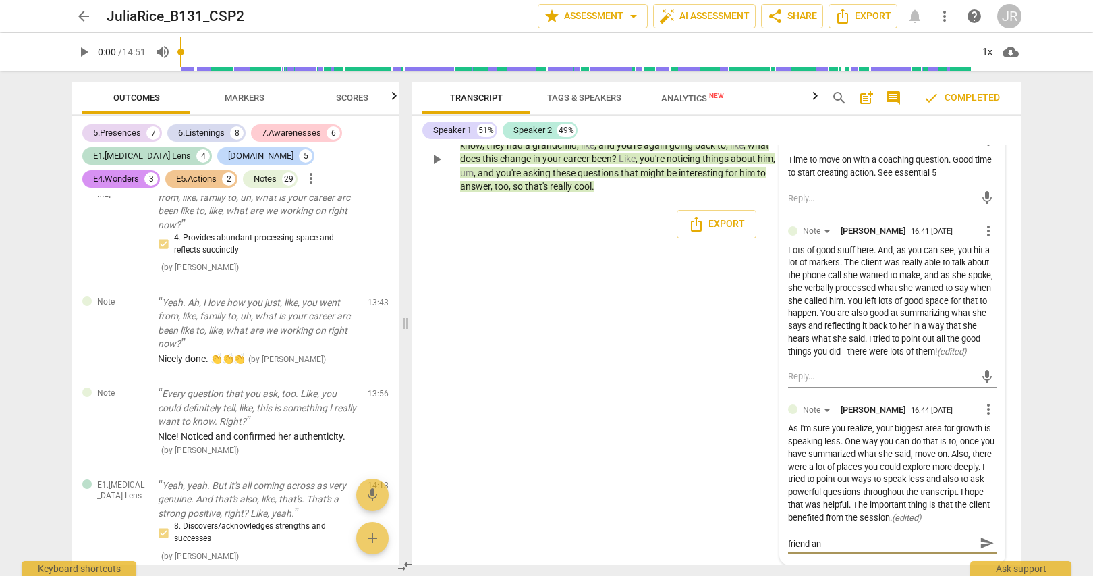
scroll to position [0, 0]
type textarea "Thank you! This was my first time coaching my friend an"
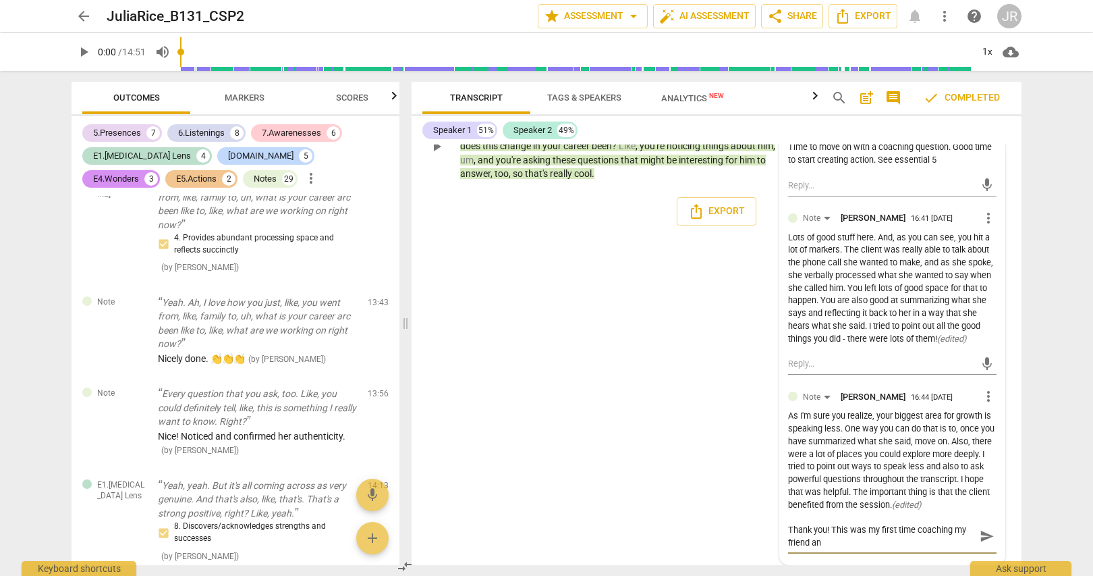
type textarea "Thank you! This was my first time coaching my friend and"
type textarea "Thank you! This was my first time coaching my friend and I"
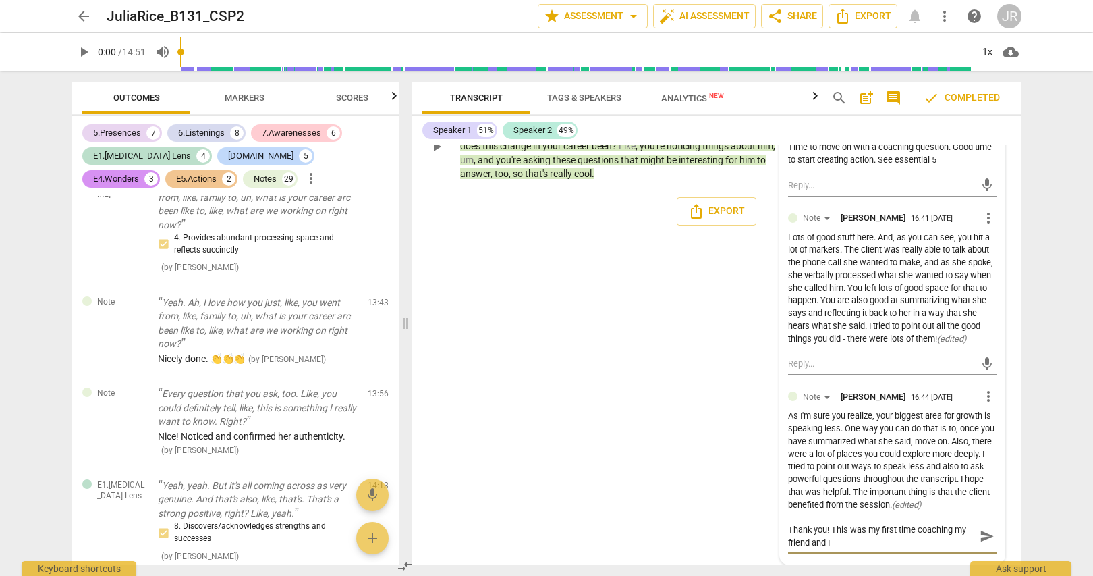
type textarea "Thank you! This was my first time coaching my friend and I"
type textarea "Thank you! This was my first time coaching my friend and I r"
type textarea "Thank you! This was my first time coaching my friend and I re"
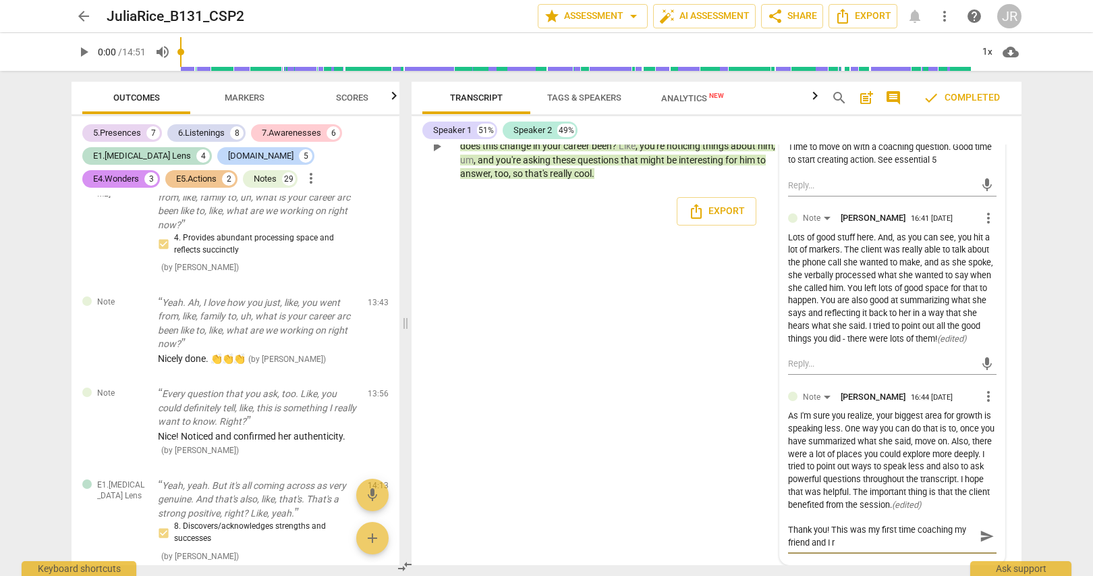
type textarea "Thank you! This was my first time coaching my friend and I re"
type textarea "Thank you! This was my first time coaching my friend and I rea"
type textarea "Thank you! This was my first time coaching my friend and I real"
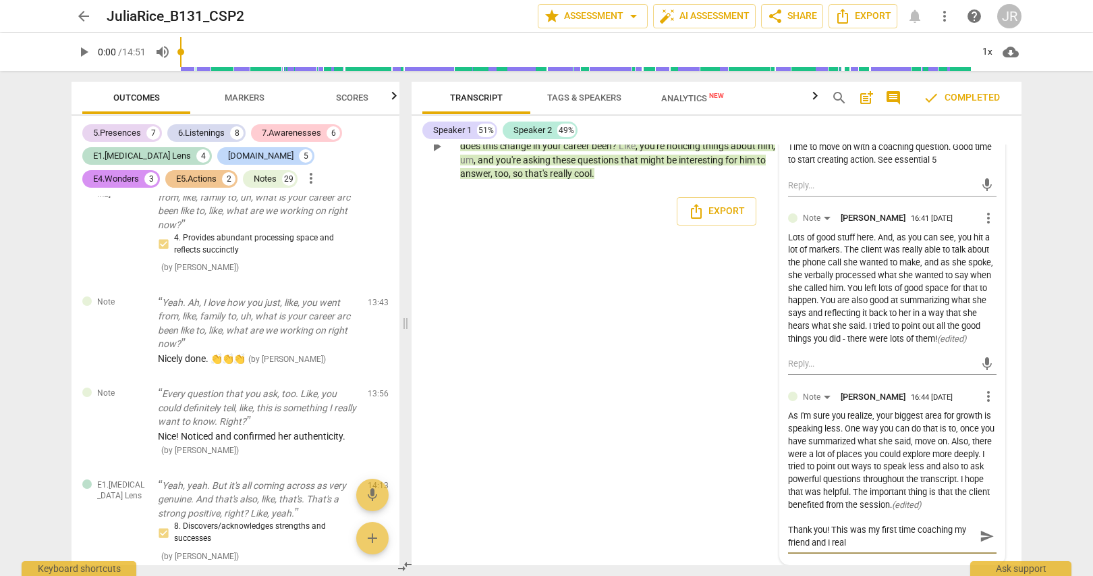
type textarea "Thank you! This was my first time coaching my friend and I reali"
type textarea "Thank you! This was my first time coaching my friend and I realiz"
type textarea "Thank you! This was my first time coaching my friend and I realize"
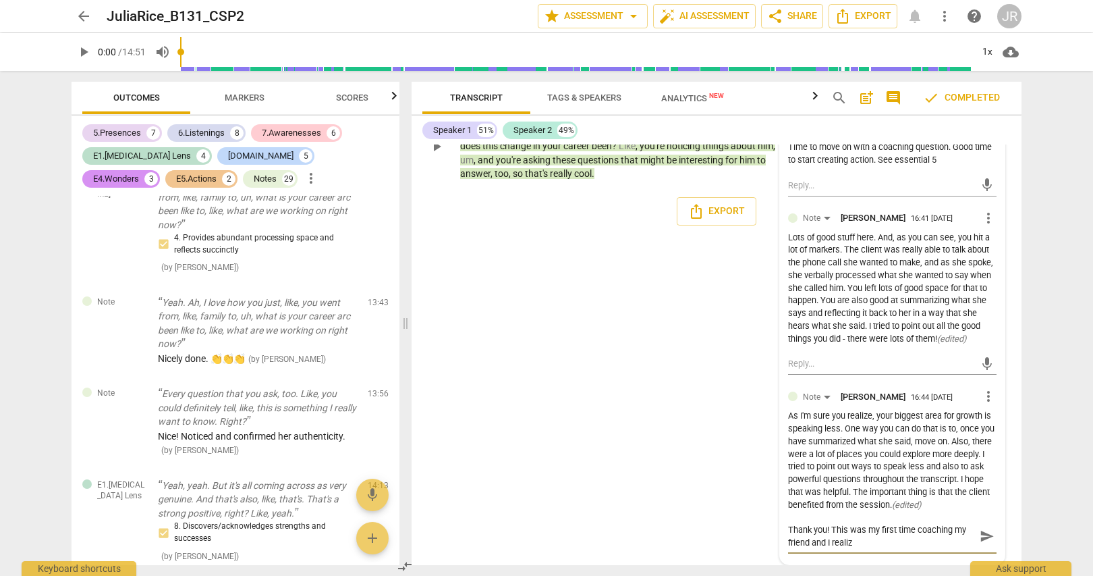
type textarea "Thank you! This was my first time coaching my friend and I realize"
type textarea "Thank you! This was my first time coaching my friend and I realiz"
type textarea "Thank you! This was my first time coaching my friend and I reali"
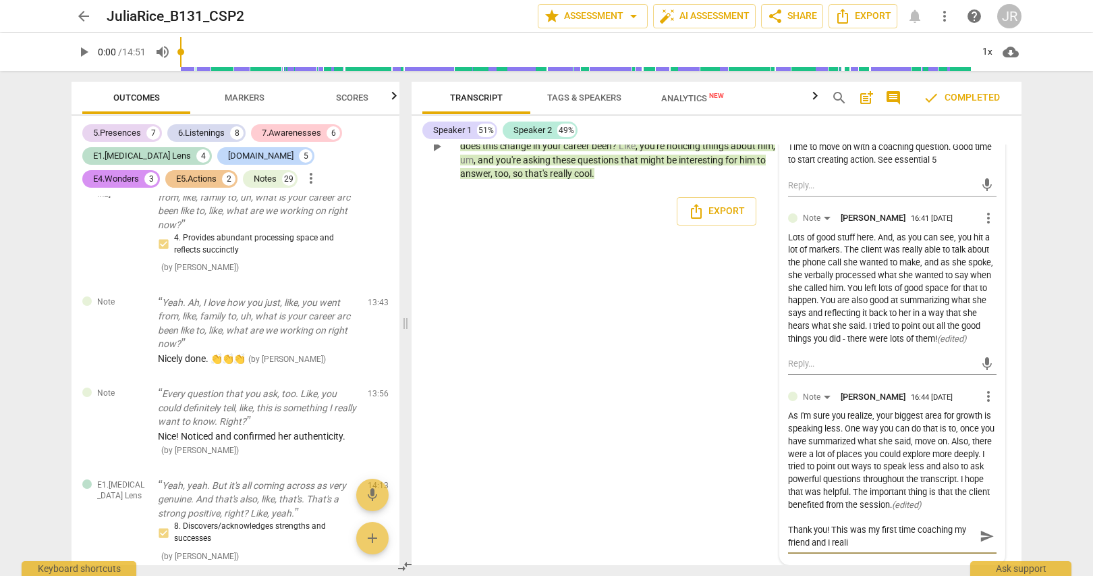
type textarea "Thank you! This was my first time coaching my friend and I real"
type textarea "Thank you! This was my first time coaching my friend and I rea"
type textarea "Thank you! This was my first time coaching my friend and I re"
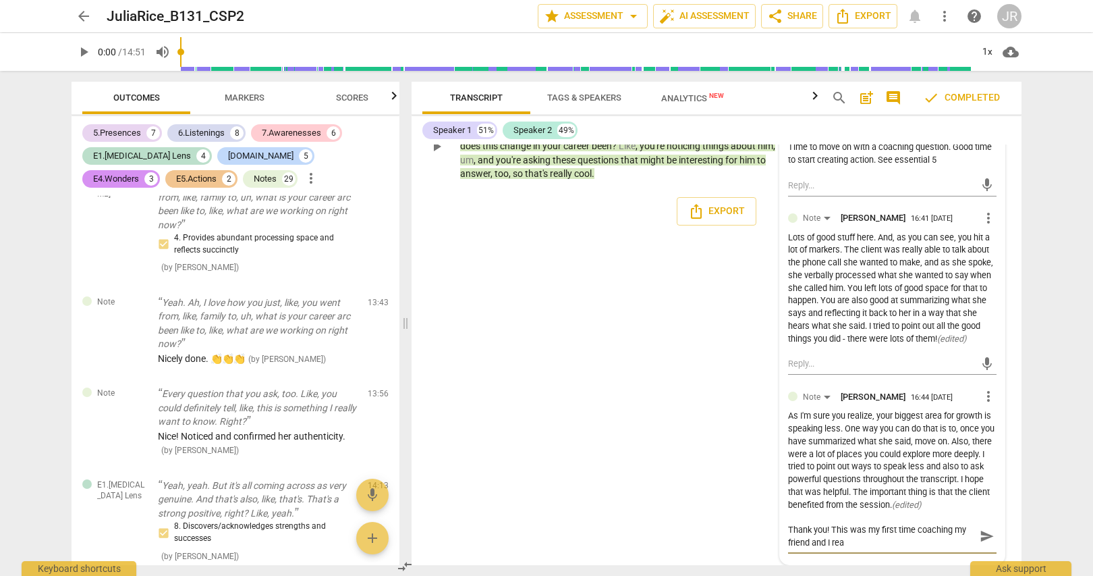
type textarea "Thank you! This was my first time coaching my friend and I re"
type textarea "Thank you! This was my first time coaching my friend and I r"
type textarea "Thank you! This was my first time coaching my friend and I"
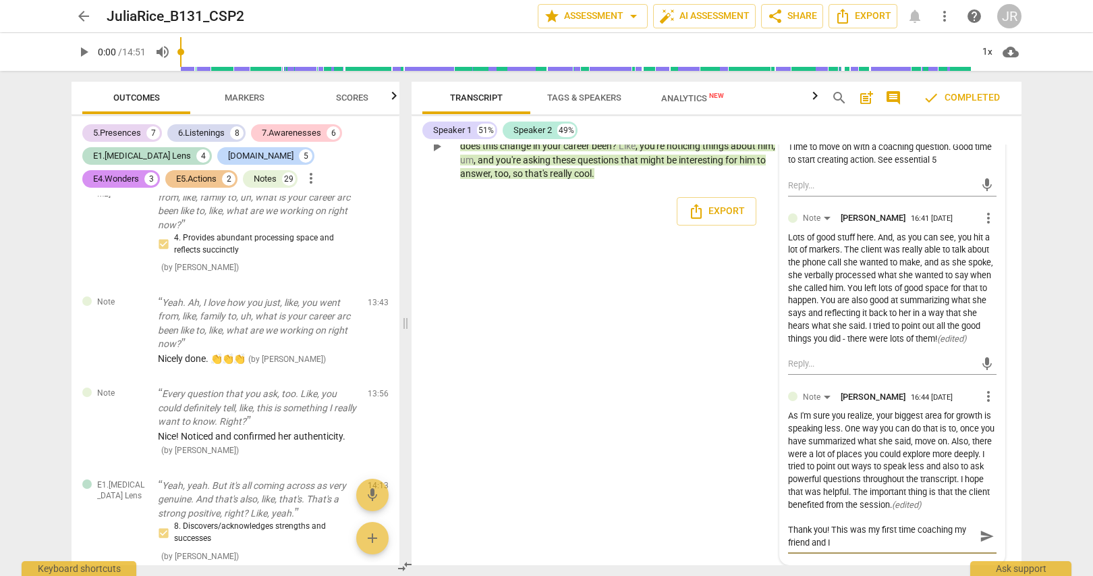
type textarea "Thank you! This was my first time coaching my friend and I"
type textarea "Thank you! This was my first time coaching my friend and I t"
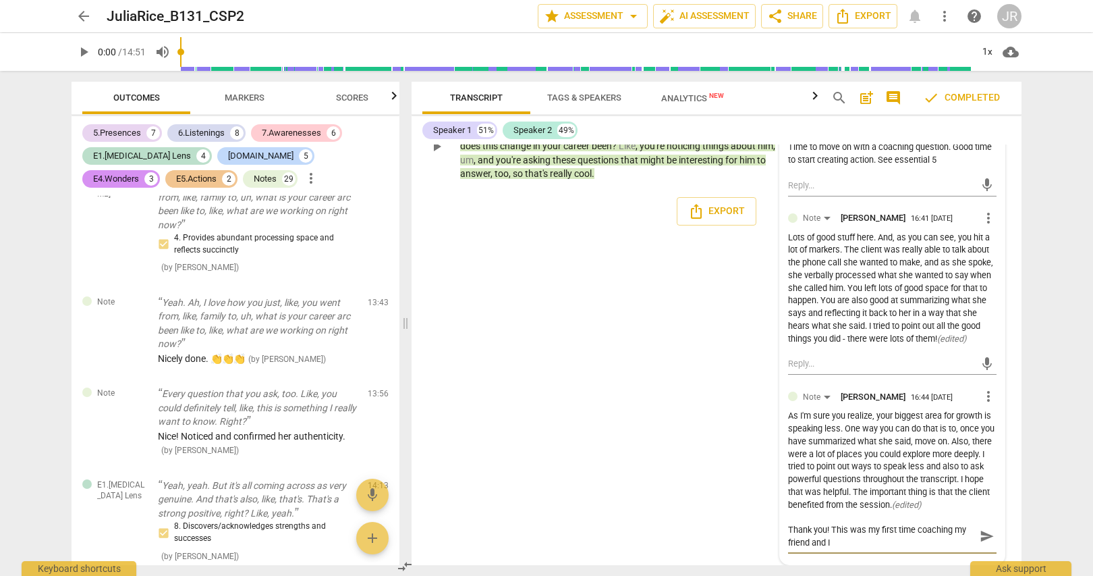
type textarea "Thank you! This was my first time coaching my friend and I t"
type textarea "Thank you! This was my first time coaching my friend and I th"
type textarea "Thank you! This was my first time coaching my friend and I thi"
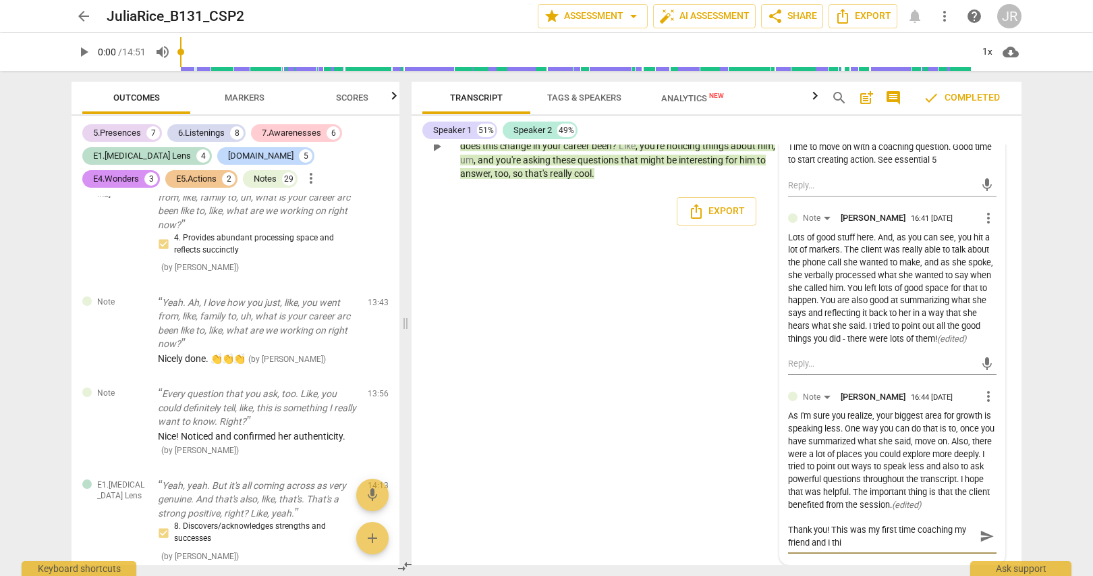
type textarea "Thank you! This was my first time coaching my friend and I thin"
type textarea "Thank you! This was my first time coaching my friend and I think"
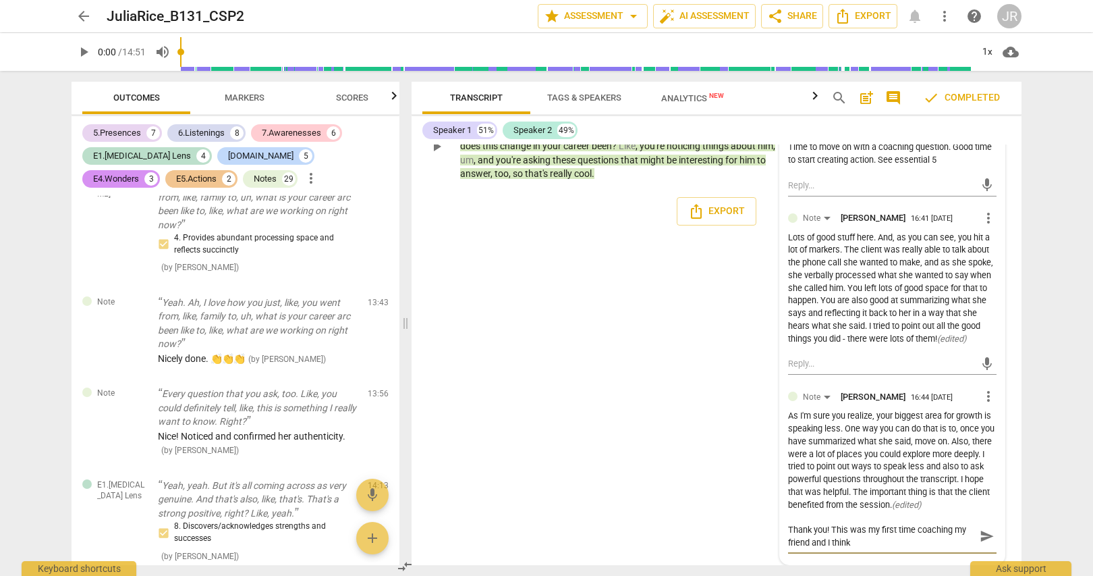
type textarea "Thank you! This was my first time coaching my friend and I think"
type textarea "Thank you! This was my first time coaching my friend and I think I"
type textarea "Thank you! This was my first time coaching my friend and I think I w"
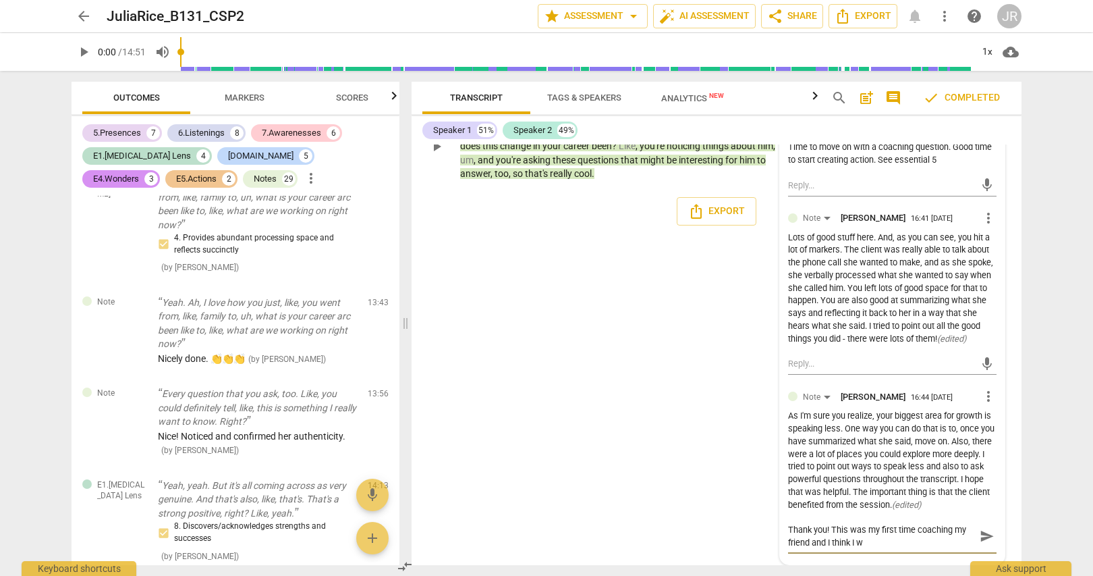
type textarea "Thank you! This was my first time coaching my friend and I think I wa"
type textarea "Thank you! This was my first time coaching my friend and I think I was"
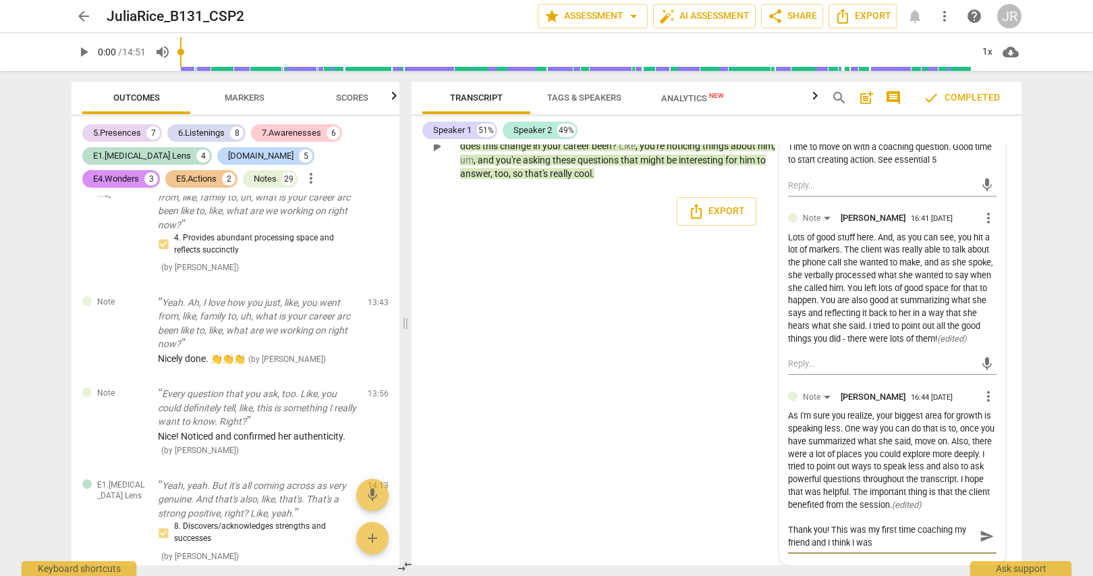
type textarea "Thank you! This was my first time coaching my friend and I think I was"
type textarea "Thank you! This was my first time coaching my friend and I think I was k"
type textarea "Thank you! This was my first time coaching my friend and I think I was ki"
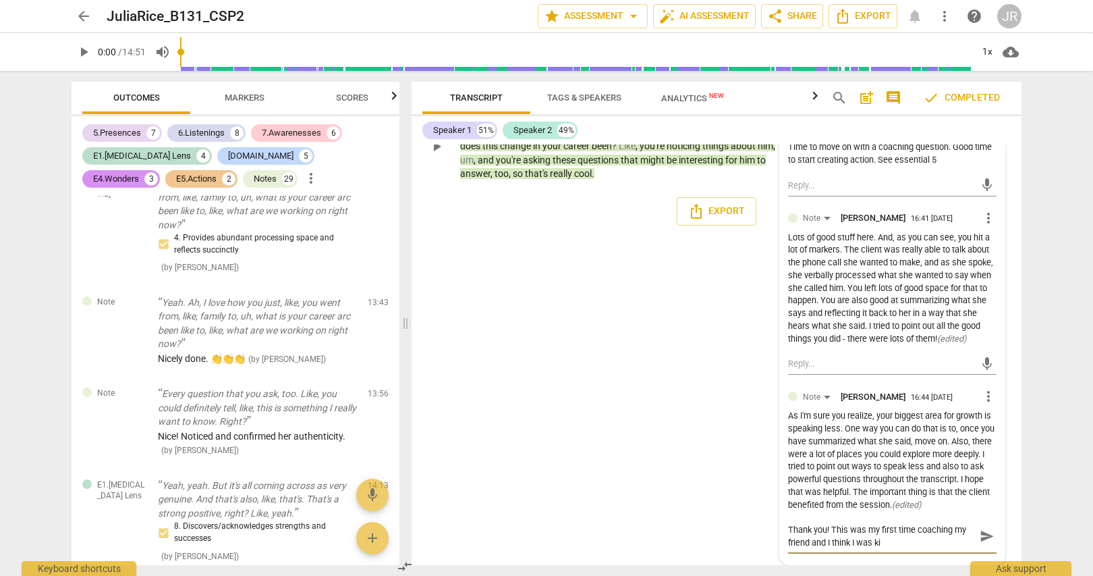
type textarea "Thank you! This was my first time coaching my friend and I think I was kin"
type textarea "Thank you! This was my first time coaching my friend and I think I was kind"
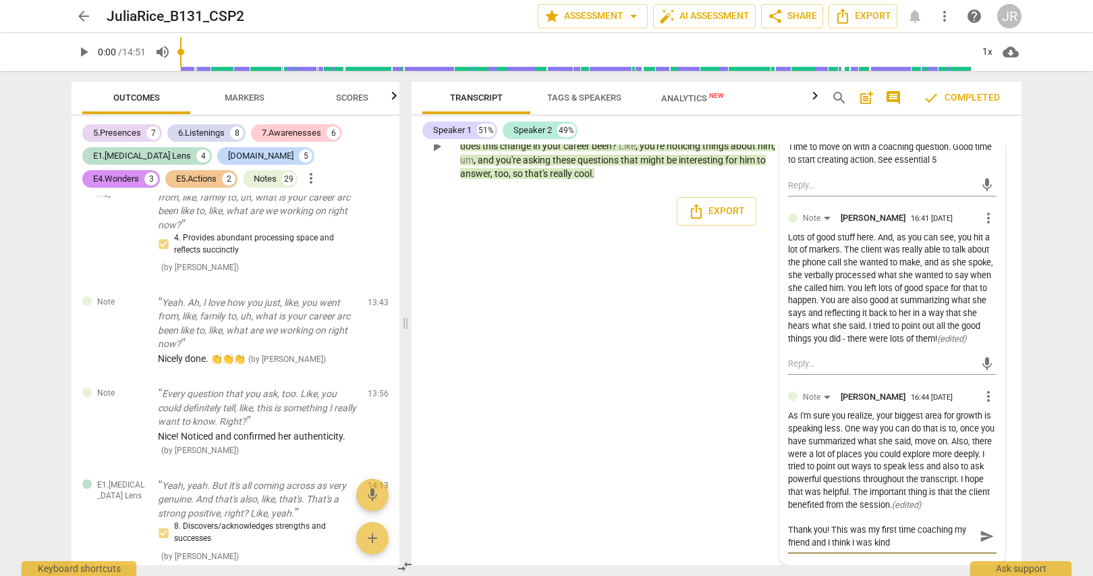
type textarea "Thank you! This was my first time coaching my friend and I think I was kind"
type textarea "Thank you! This was my first time coaching my friend and I think I was kind o"
type textarea "Thank you! This was my first time coaching my friend and I think I was kind of"
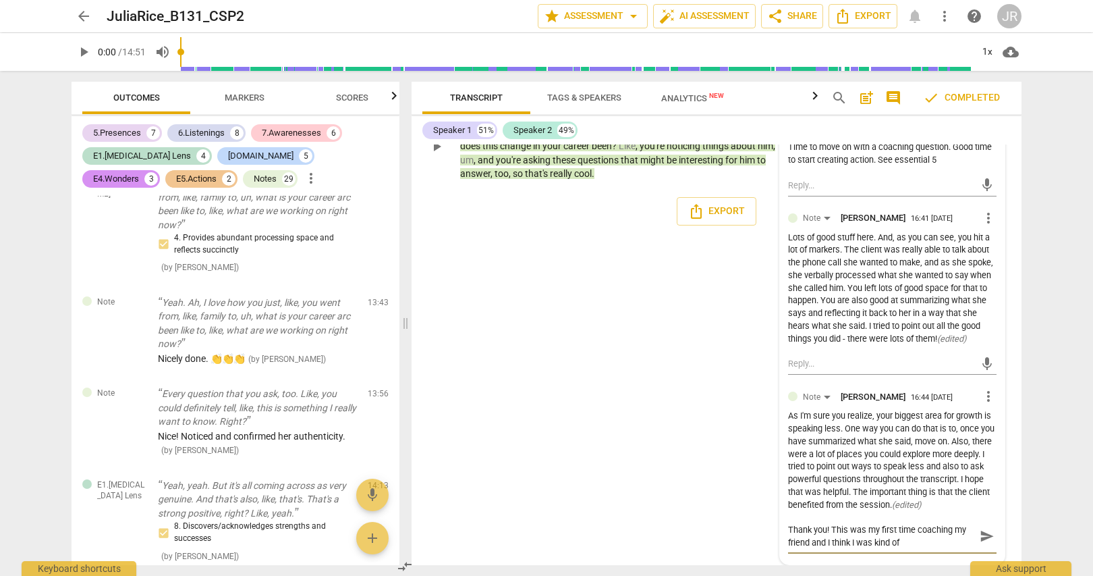
type textarea "Thank you! This was my first time coaching my friend and I think I was kind of"
type textarea "Thank you! This was my first time coaching my friend and I think I was kind of c"
type textarea "Thank you! This was my first time coaching my friend and I think I was kind of …"
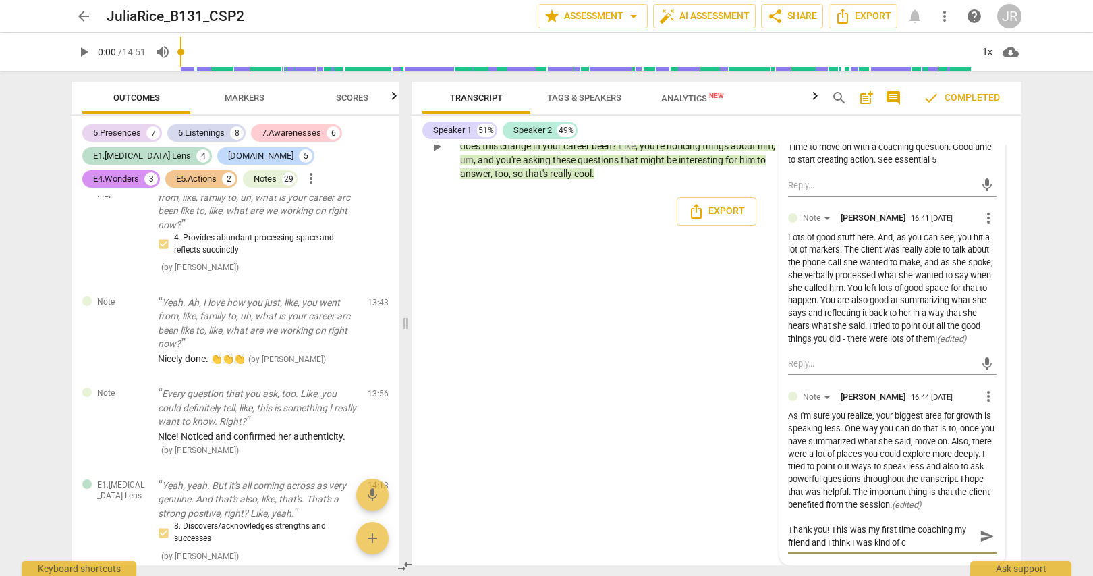
type textarea "Thank you! This was my first time coaching my friend and I think I was kind of …"
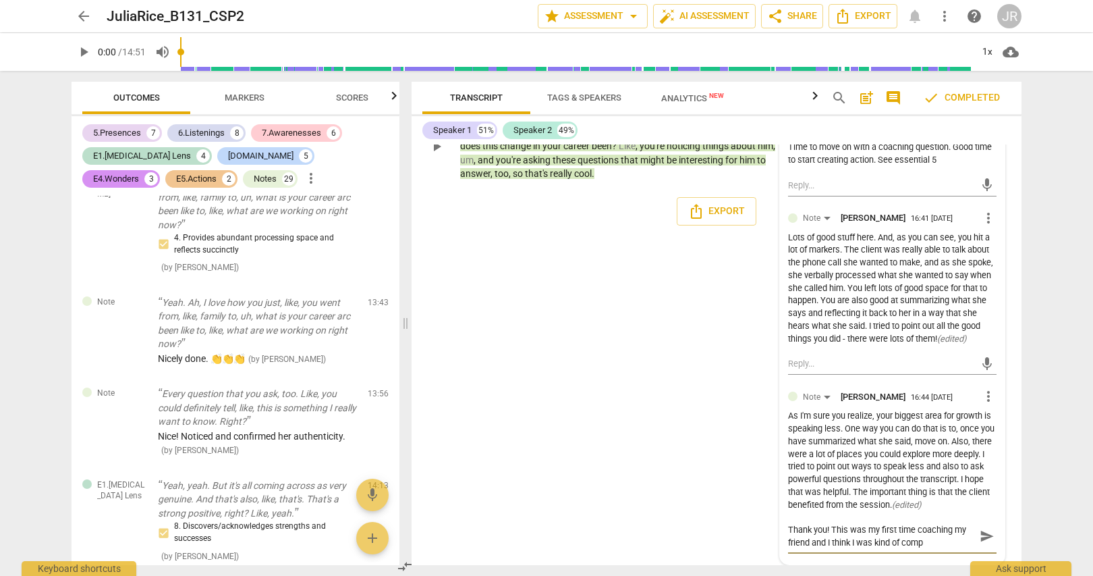
type textarea "Thank you! This was my first time coaching my friend and I think I was kind of …"
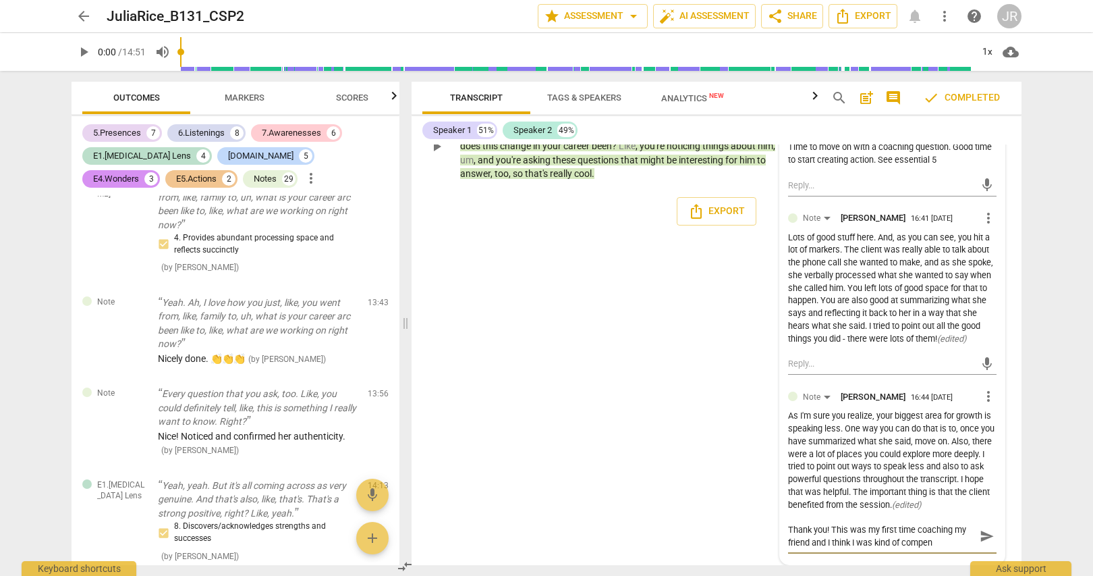
type textarea "Thank you! This was my first time coaching my friend and I think I was kind of …"
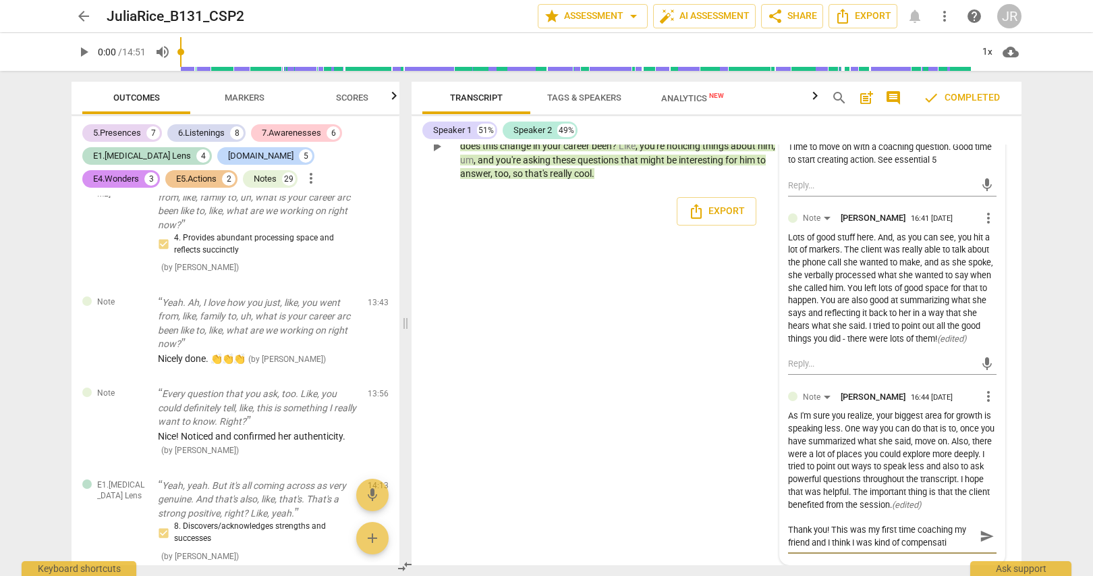
type textarea "Thank you! This was my first time coaching my friend and I think I was kind of …"
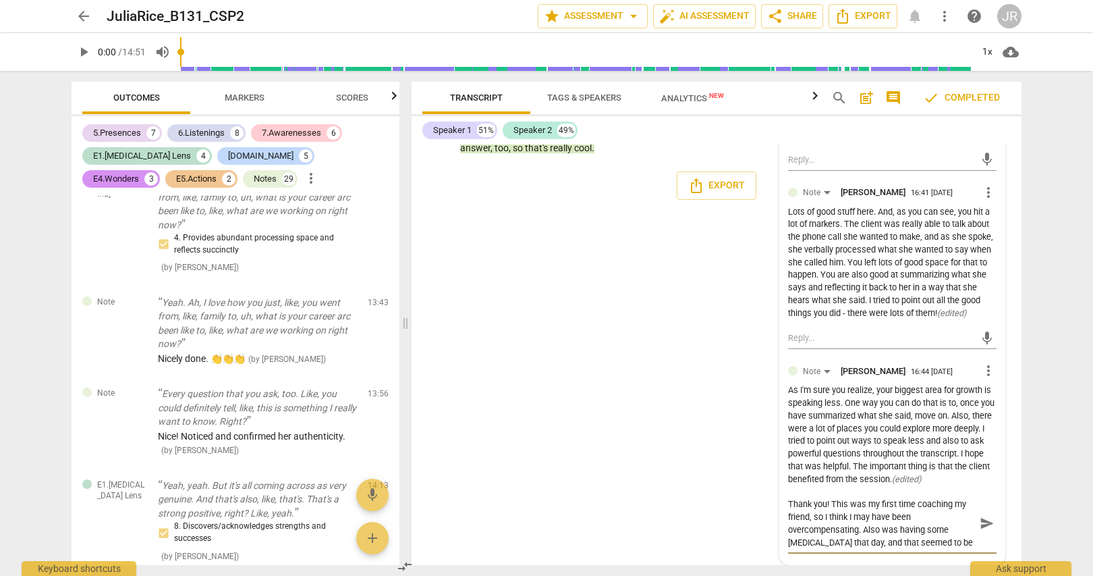
drag, startPoint x: 857, startPoint y: 534, endPoint x: 883, endPoint y: 537, distance: 25.8
click at [857, 534] on textarea "Thank you! This was my first time coaching my friend, so I think I may have bee…" at bounding box center [881, 522] width 187 height 51
drag, startPoint x: 850, startPoint y: 516, endPoint x: 938, endPoint y: 556, distance: 96.7
click at [938, 556] on div "Thank you! This was my first time coaching my friend, so I think I may have bee…" at bounding box center [892, 522] width 209 height 68
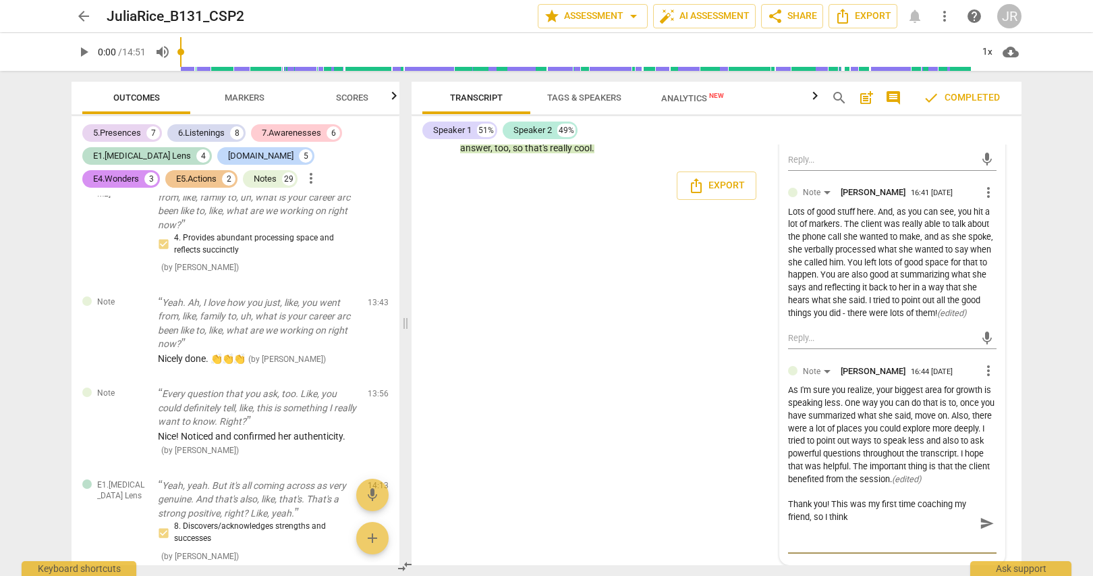
scroll to position [5738, 0]
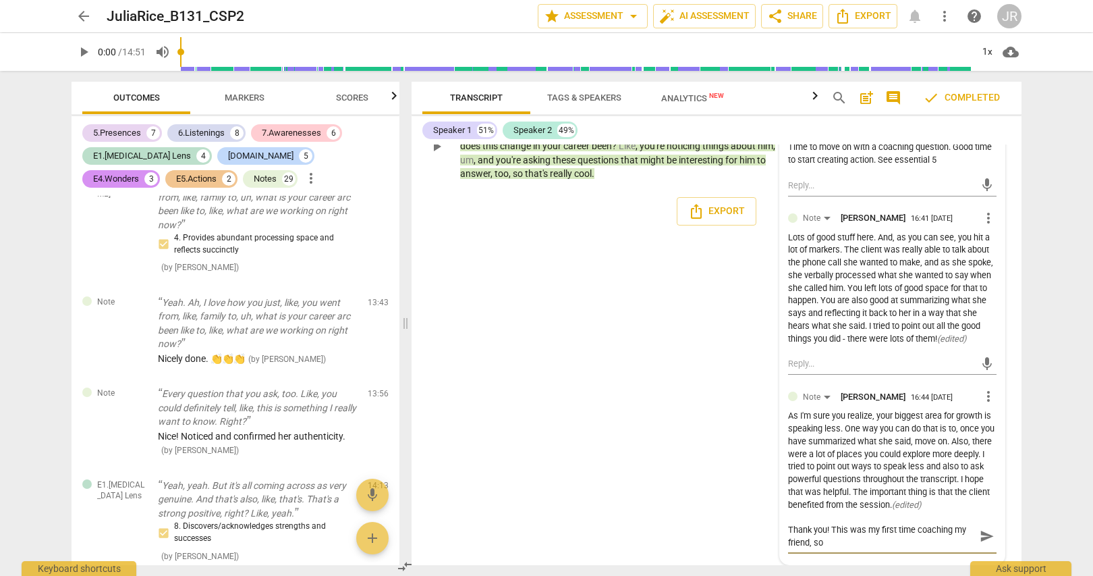
click at [868, 531] on textarea "Thank you! This was my first time coaching my friend, so" at bounding box center [881, 536] width 187 height 26
drag, startPoint x: 849, startPoint y: 531, endPoint x: 850, endPoint y: 547, distance: 16.2
click at [850, 547] on textarea "Thank you! This was my first time coaching my friend, so" at bounding box center [881, 536] width 187 height 26
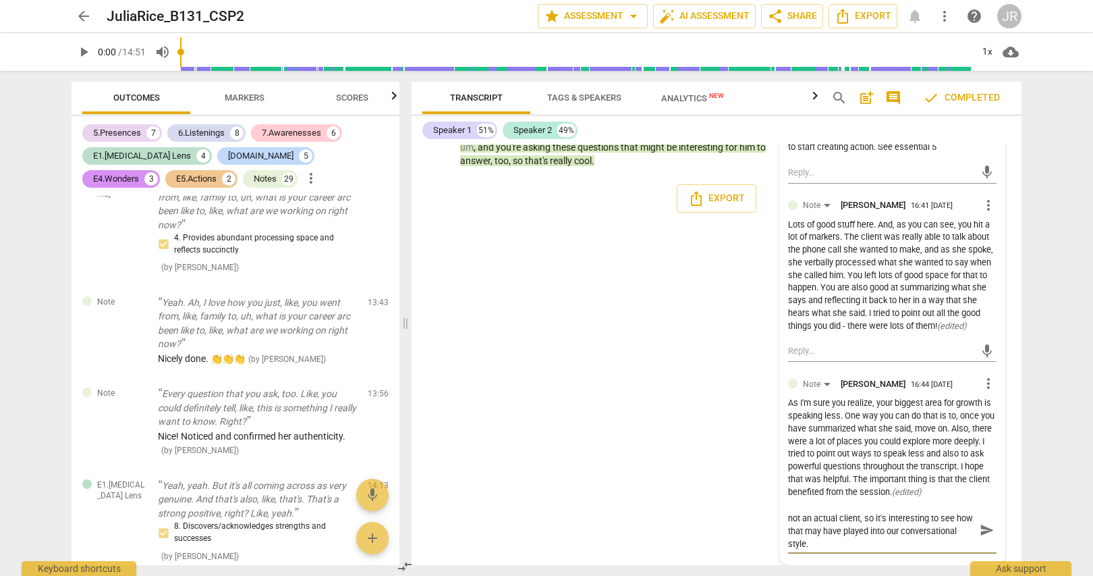
scroll to position [0, 0]
click at [831, 531] on textarea "Thank you! This session was with a friend and not an actual client, so it's int…" at bounding box center [881, 529] width 187 height 38
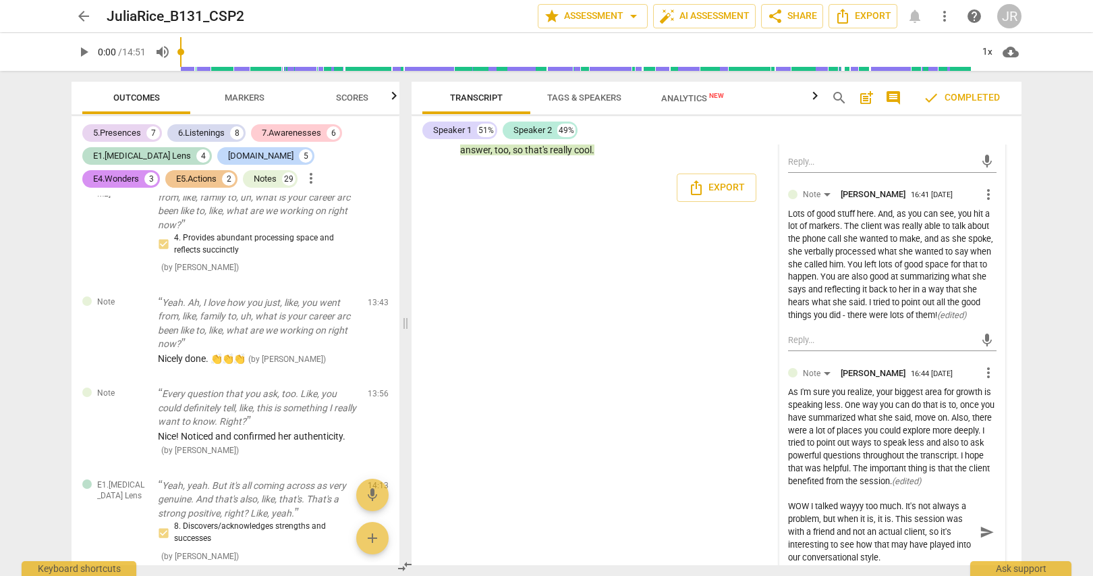
scroll to position [5776, 0]
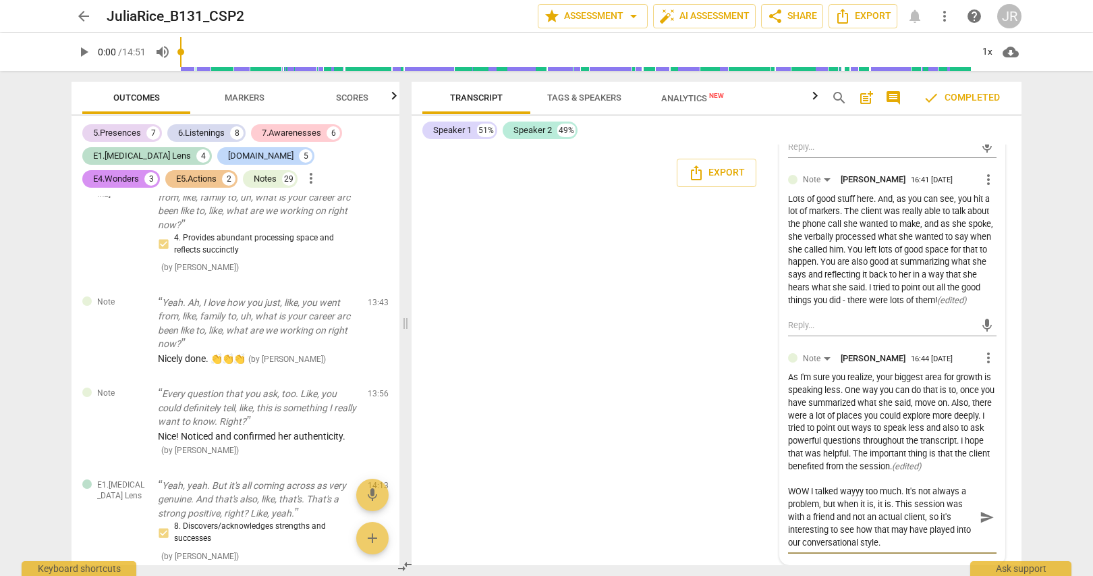
drag, startPoint x: 954, startPoint y: 560, endPoint x: 966, endPoint y: 587, distance: 29.6
click at [966, 0] on html "arrow_back JuliaRice_B131_CSP2 edit star Assessment arrow_drop_down auto_fix_hi…" at bounding box center [546, 0] width 1093 height 0
click at [925, 546] on textarea "Thank you! Yes, when I uploaded, I was like, WOW I talked wayyy too much. It's …" at bounding box center [881, 517] width 187 height 64
drag, startPoint x: 842, startPoint y: 531, endPoint x: 864, endPoint y: 530, distance: 22.3
click at [864, 530] on textarea "Thank you! Yes, when I uploaded, I was like, WOW I talked wayyy too much. It's …" at bounding box center [881, 517] width 187 height 64
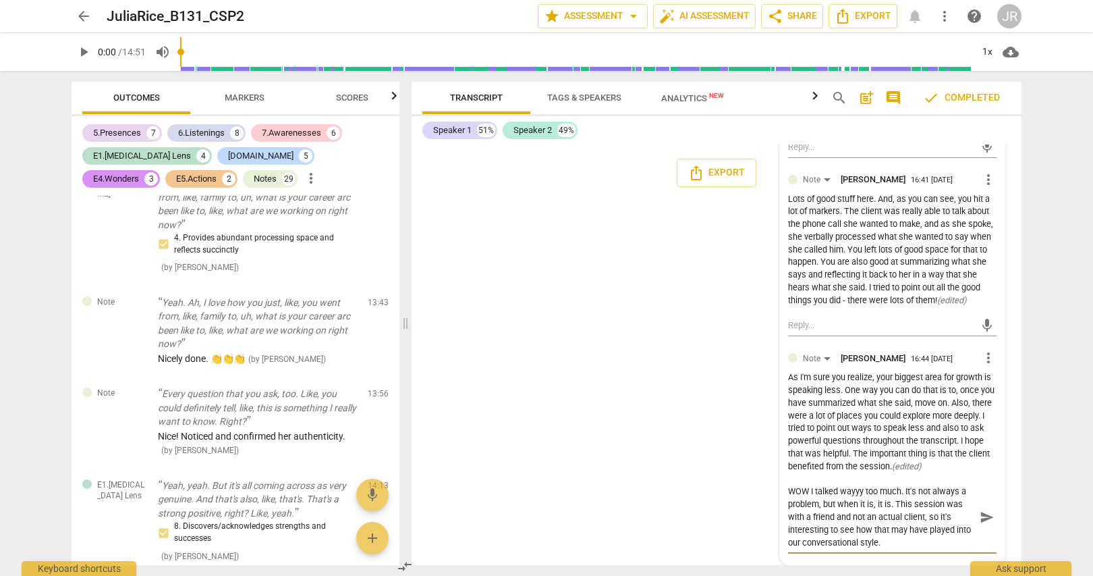
click at [856, 531] on textarea "Thank you! Yes, when I uploaded, I was like, WOW I talked wayyy too much. It's …" at bounding box center [881, 517] width 187 height 64
click at [953, 543] on textarea "Thank you! Yes, when I uploaded, I was like, WOW I talked wayyy too much. It's …" at bounding box center [881, 517] width 187 height 64
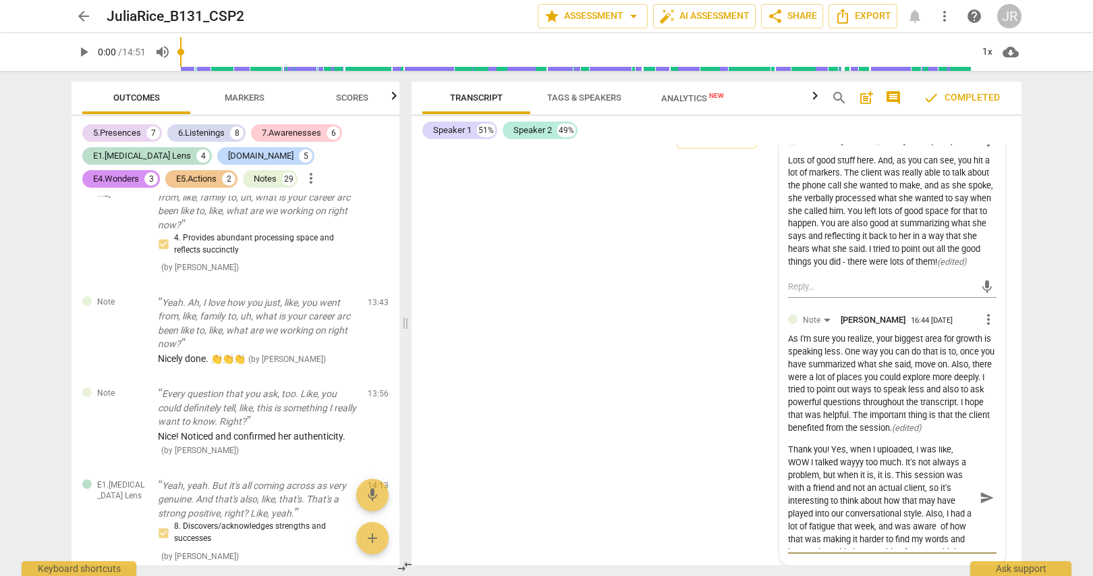
scroll to position [3, 0]
click at [904, 475] on textarea "Thank you! Yes, when I uploaded, I was like, WOW I talked wayyy too much. It's …" at bounding box center [881, 497] width 187 height 103
click at [823, 489] on textarea "Thank you! Yes, when I uploaded, I was like, WOW I talked wayyy too much. It's …" at bounding box center [881, 497] width 187 height 103
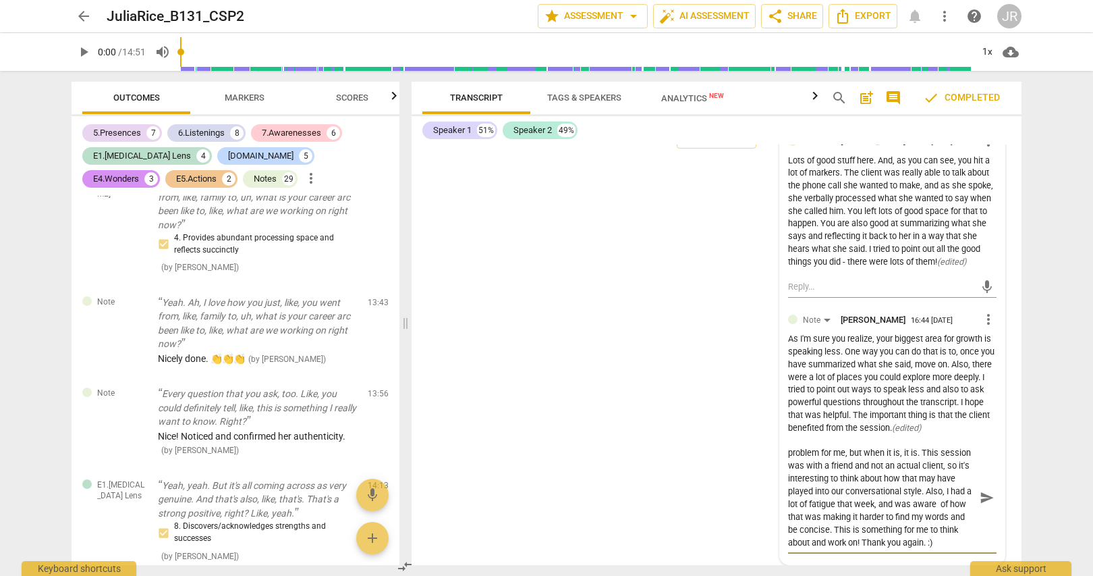
click at [886, 549] on textarea "Thank you! Yes, when I uploaded, I was like, WOW I talked wayyy too much. It's …" at bounding box center [881, 497] width 187 height 103
click at [909, 533] on textarea "Thank you! Yes, when I uploaded, I was like, WOW I talked wayyy too much. It's …" at bounding box center [881, 497] width 187 height 103
click at [919, 549] on textarea "Thank you! Yes, when I uploaded, I was like, WOW I talked wayyy too much. It's …" at bounding box center [881, 497] width 187 height 103
click at [932, 549] on textarea "Thank you! Yes, when I uploaded, I was like, WOW I talked wayyy too much. It's …" at bounding box center [881, 497] width 187 height 103
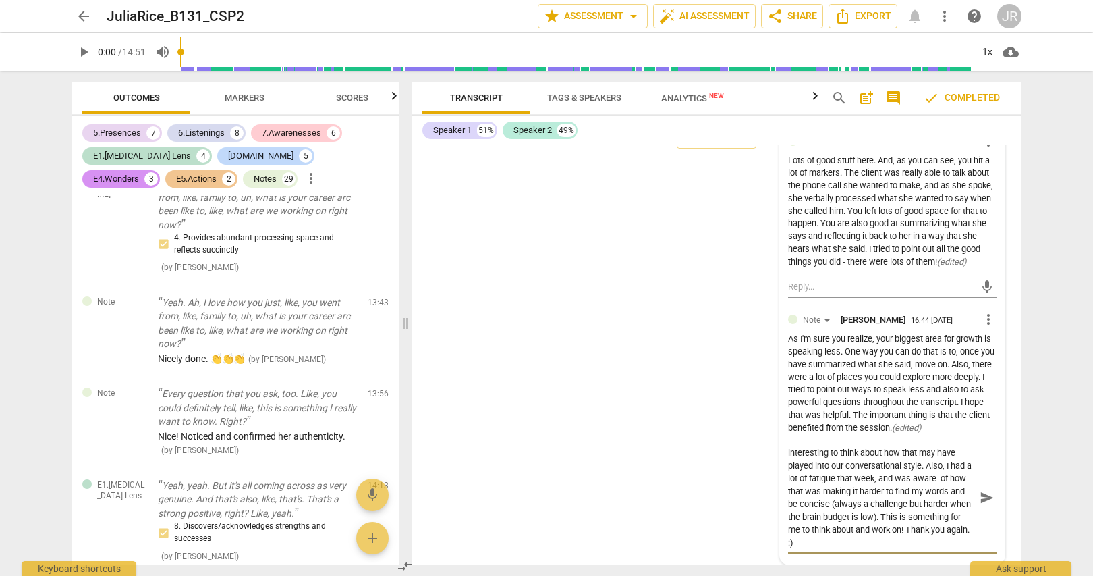
click at [985, 505] on span "send" at bounding box center [987, 497] width 15 height 15
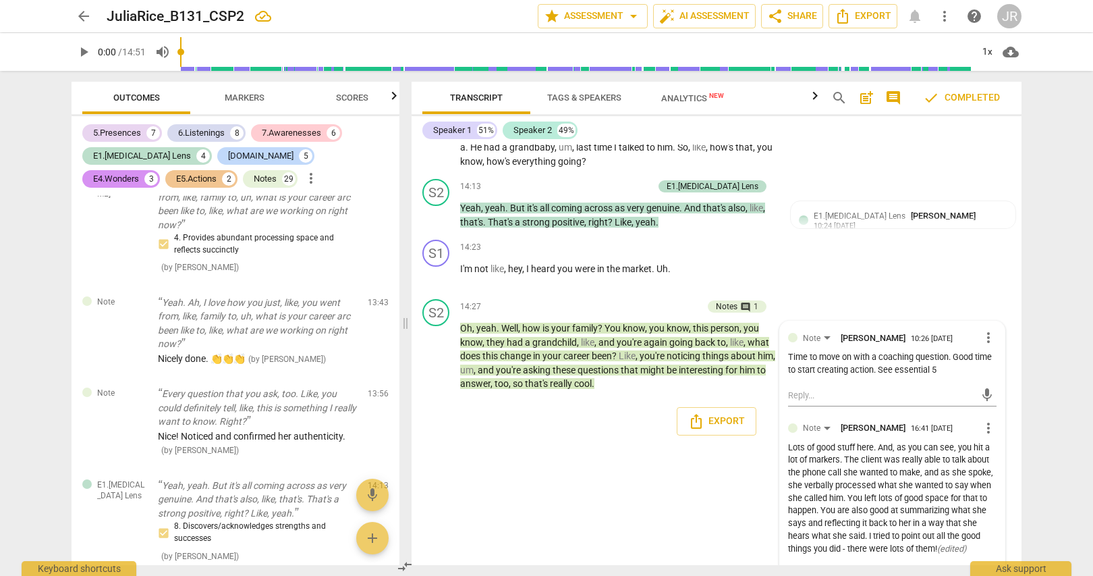
scroll to position [5494, 0]
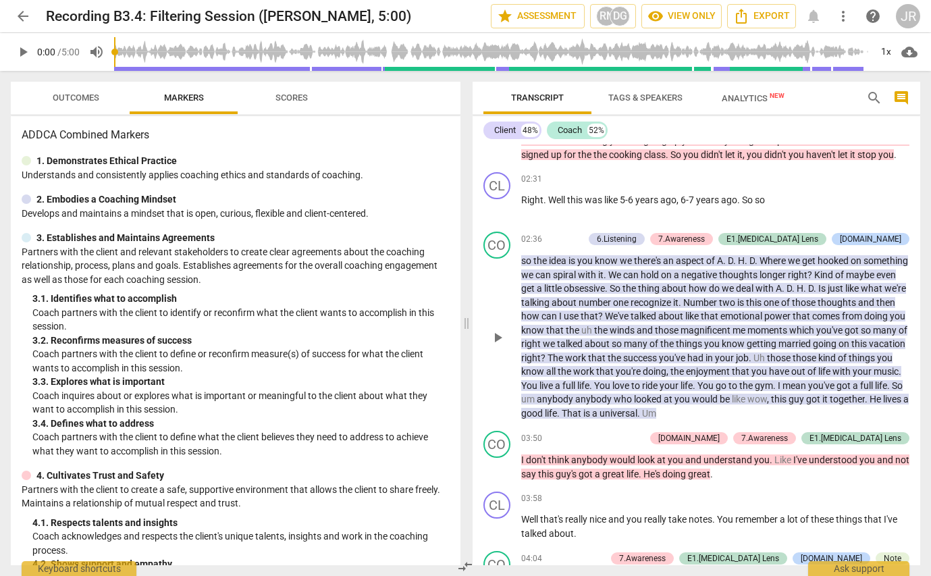
scroll to position [520, 0]
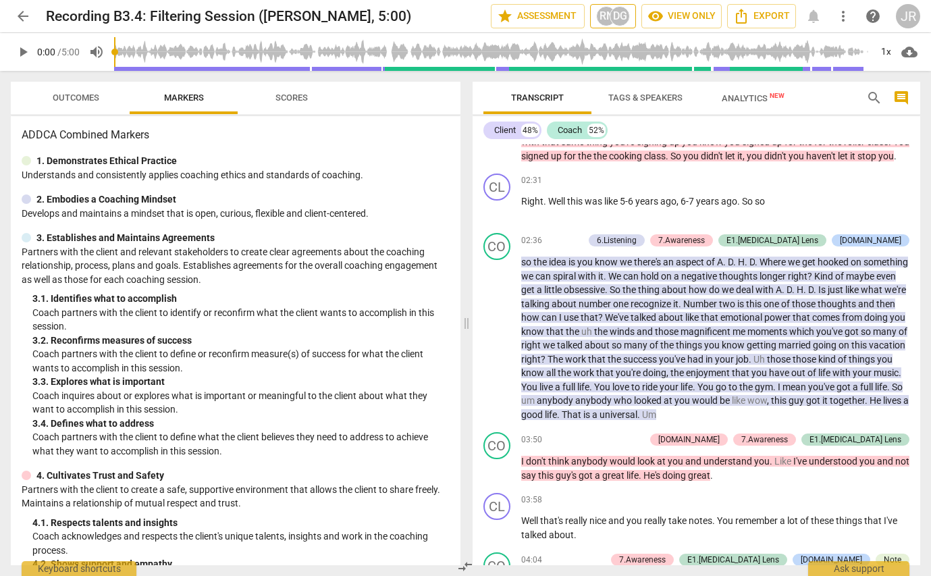
click at [616, 15] on div "DG" at bounding box center [620, 16] width 20 height 20
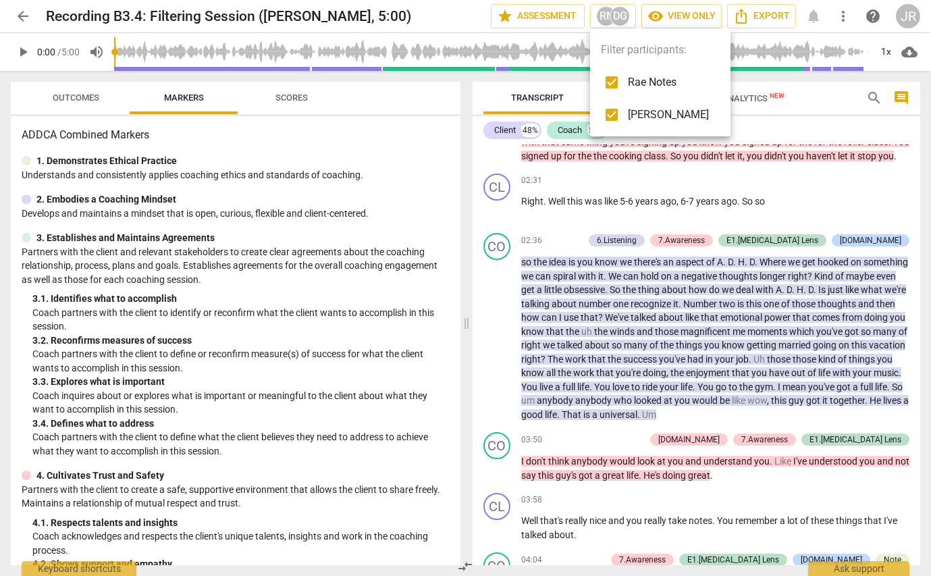
click at [421, 17] on div at bounding box center [465, 288] width 931 height 576
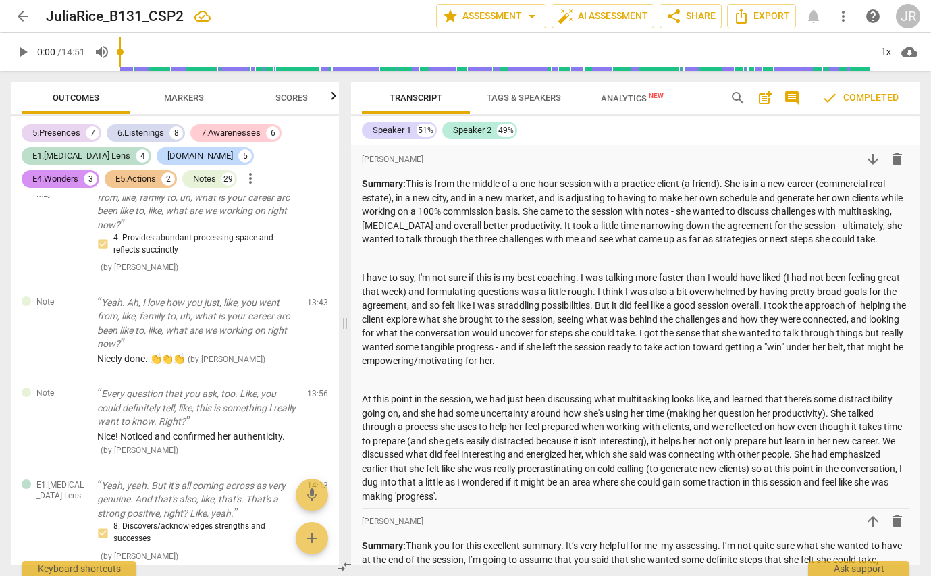
scroll to position [5729, 0]
